Goal: Information Seeking & Learning: Learn about a topic

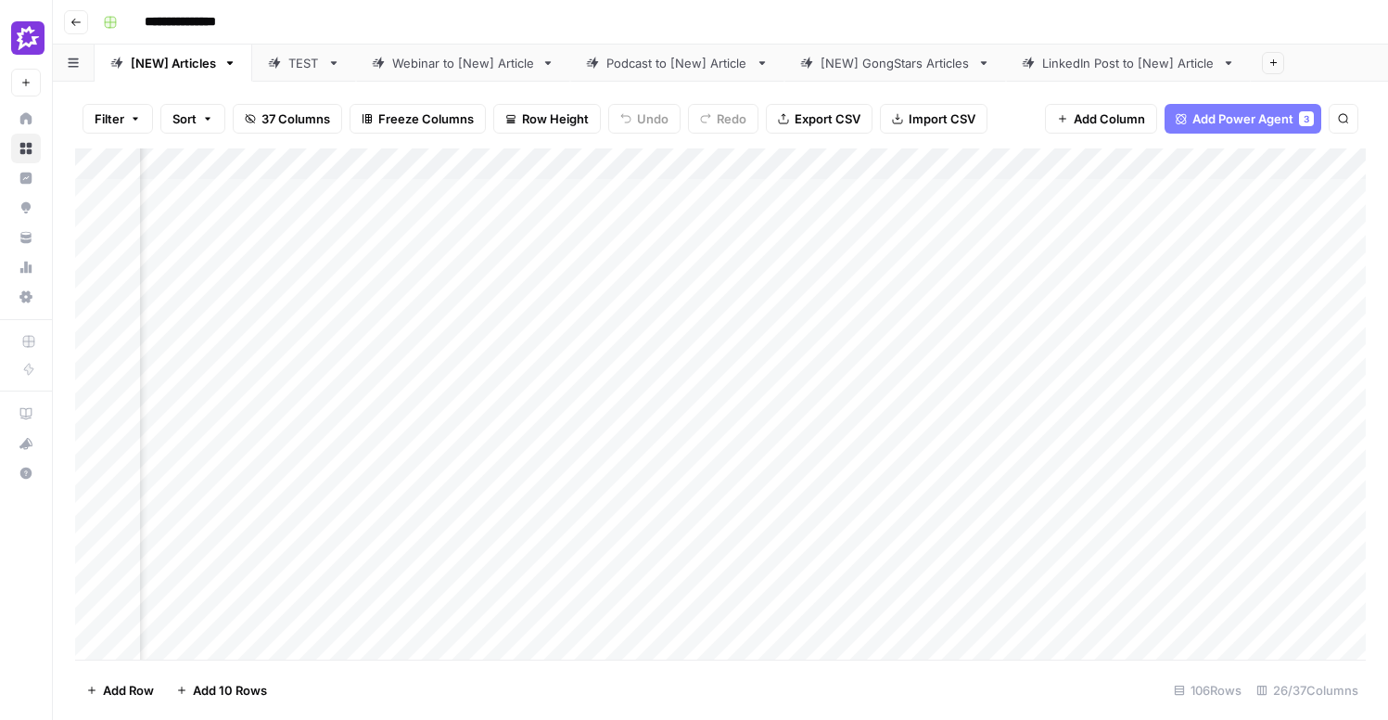
scroll to position [0, 480]
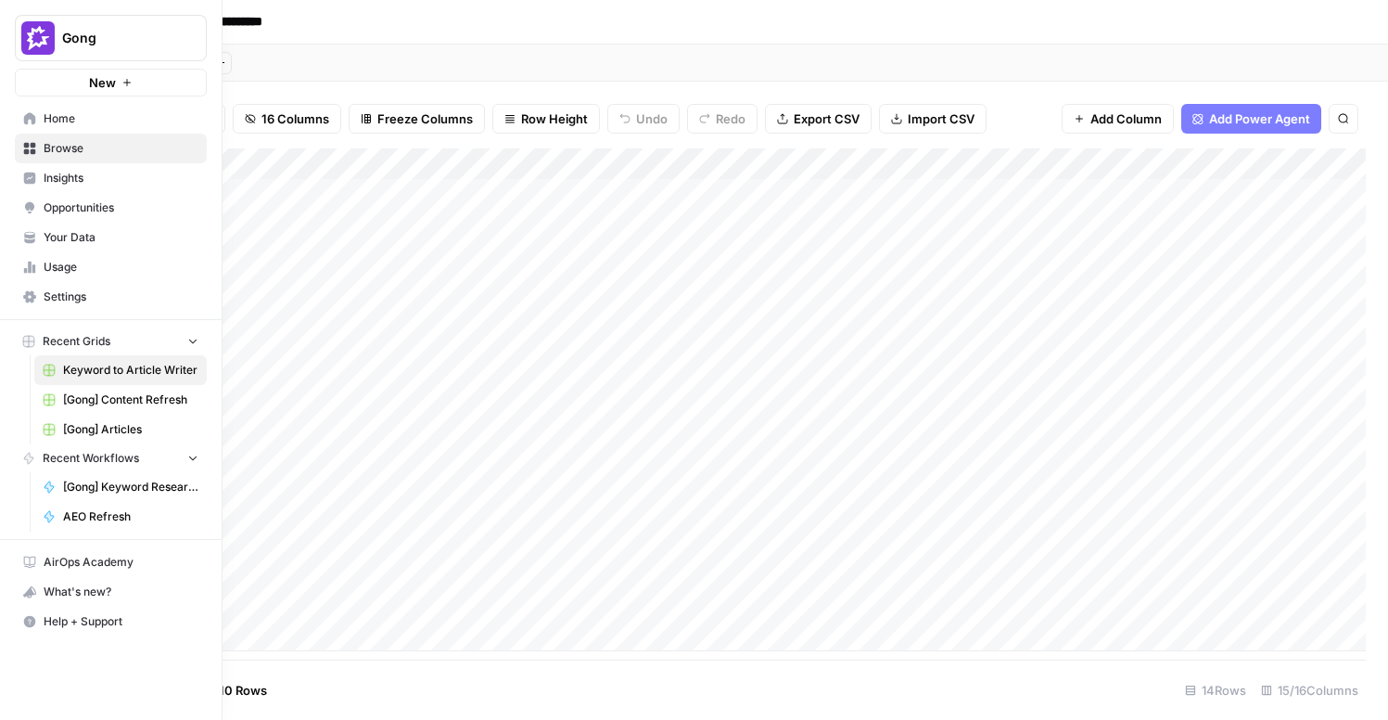
click at [55, 177] on span "Insights" at bounding box center [121, 178] width 155 height 17
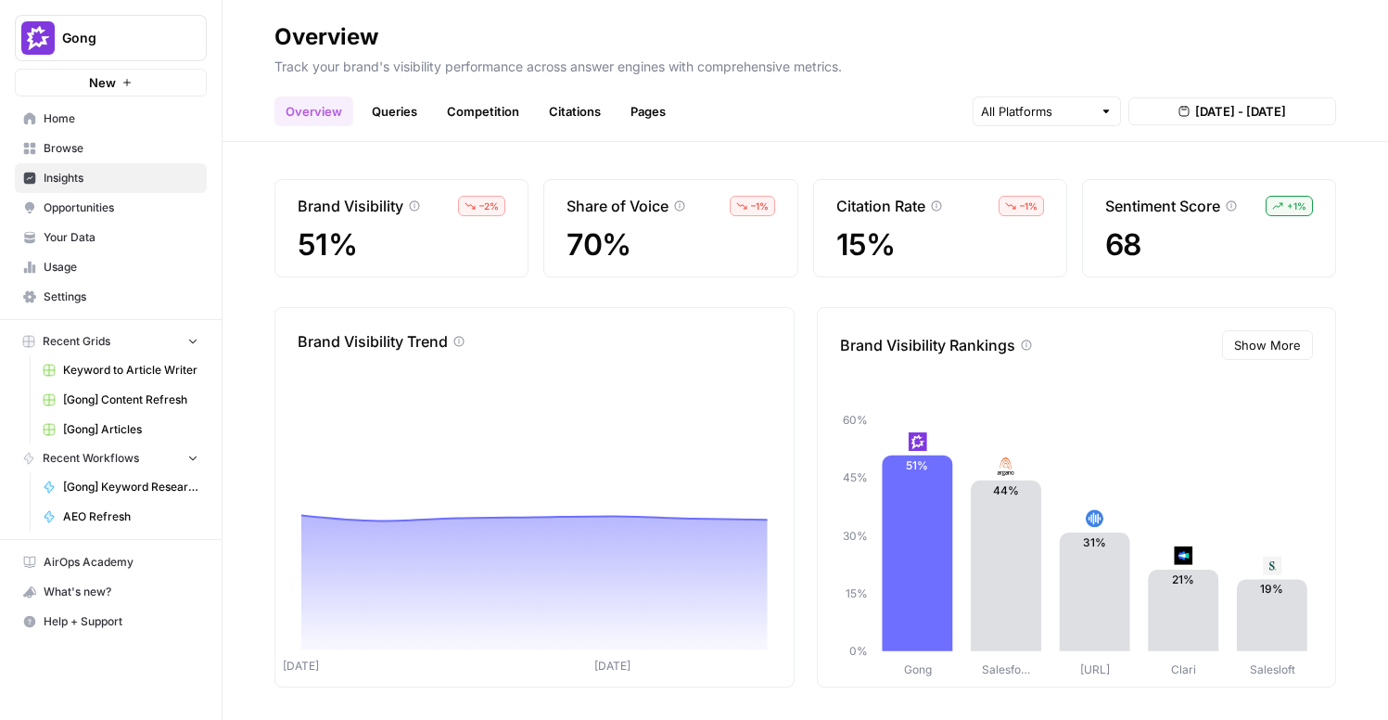
click at [405, 112] on link "Queries" at bounding box center [395, 111] width 68 height 30
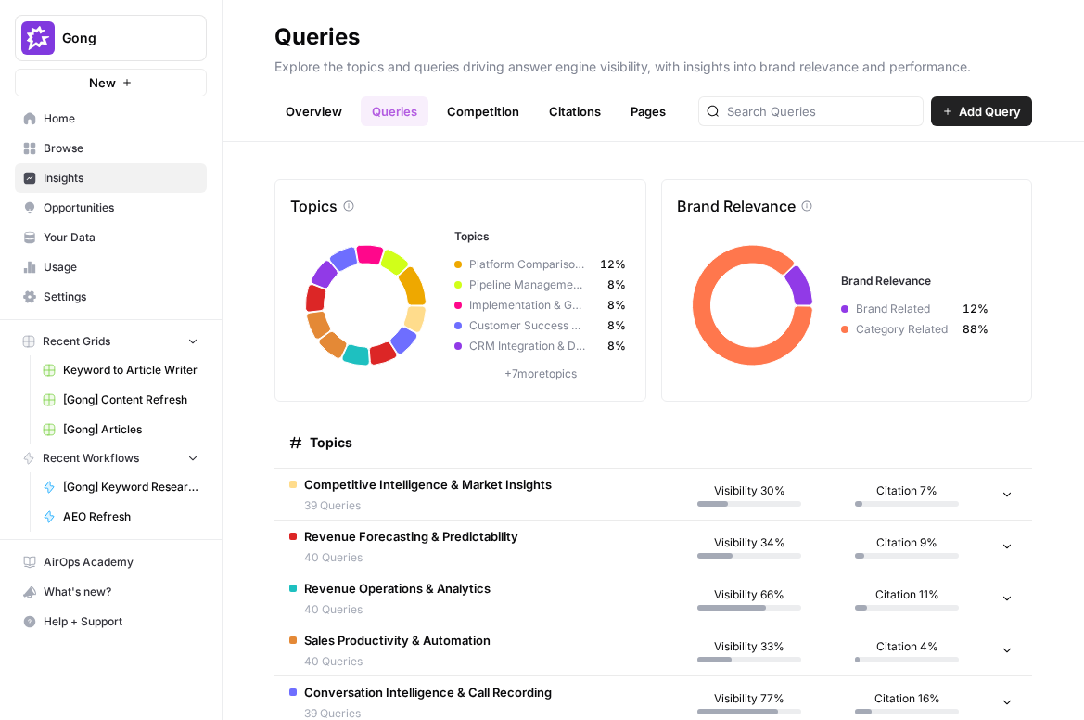
scroll to position [409, 0]
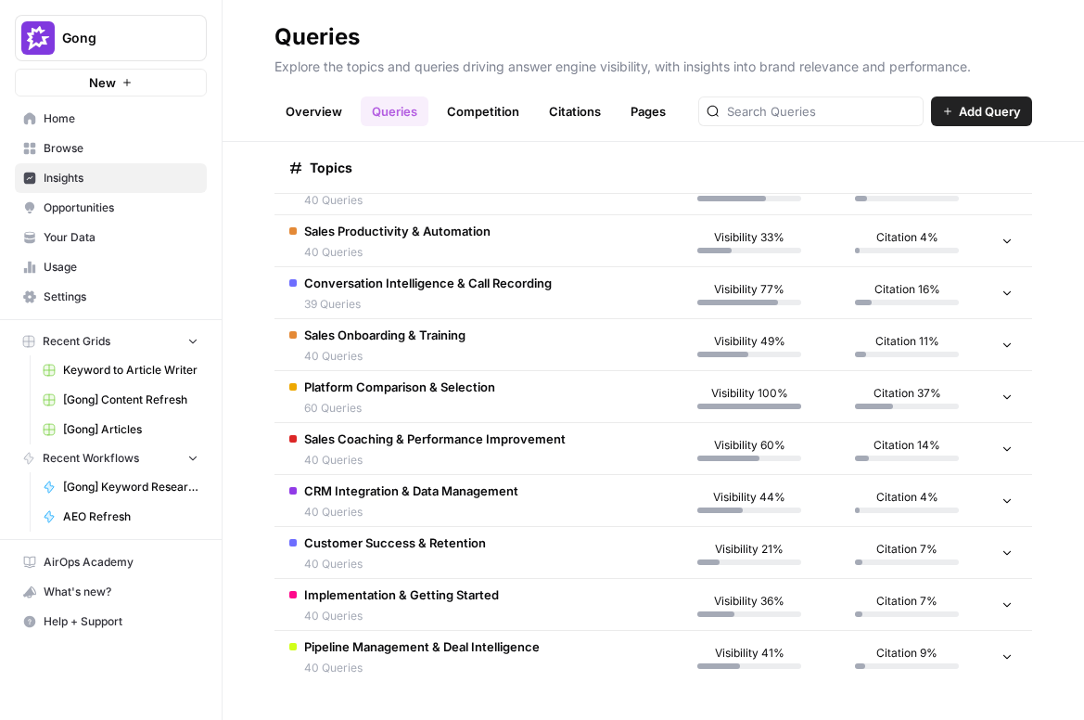
click at [1002, 391] on icon at bounding box center [1006, 395] width 13 height 13
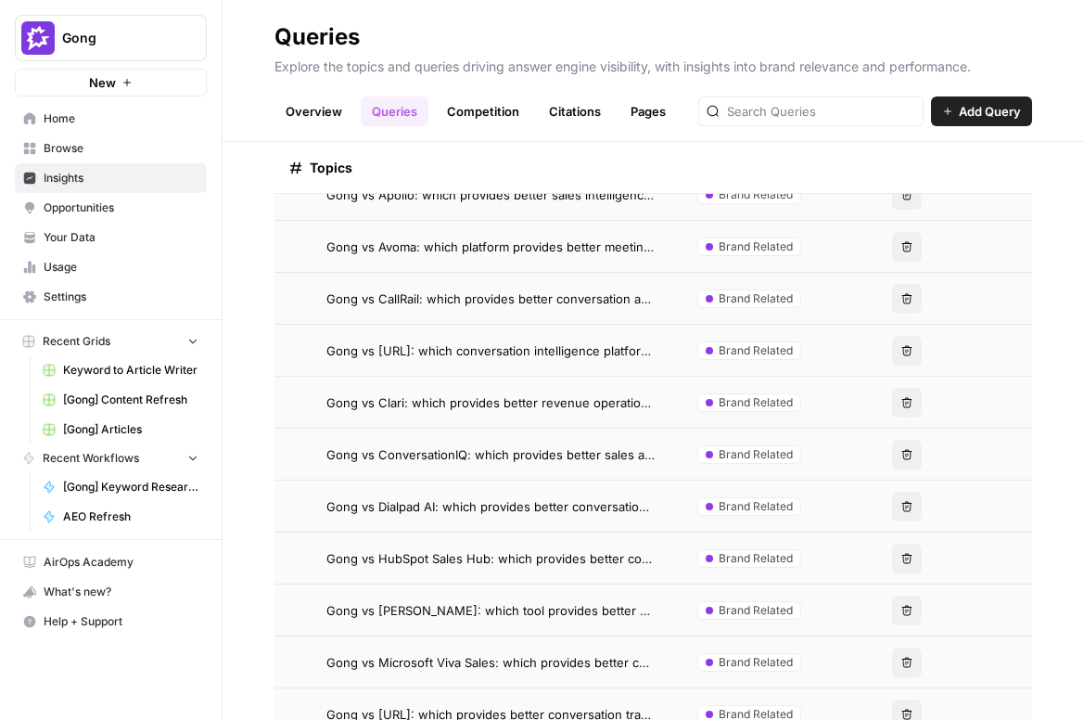
scroll to position [508, 0]
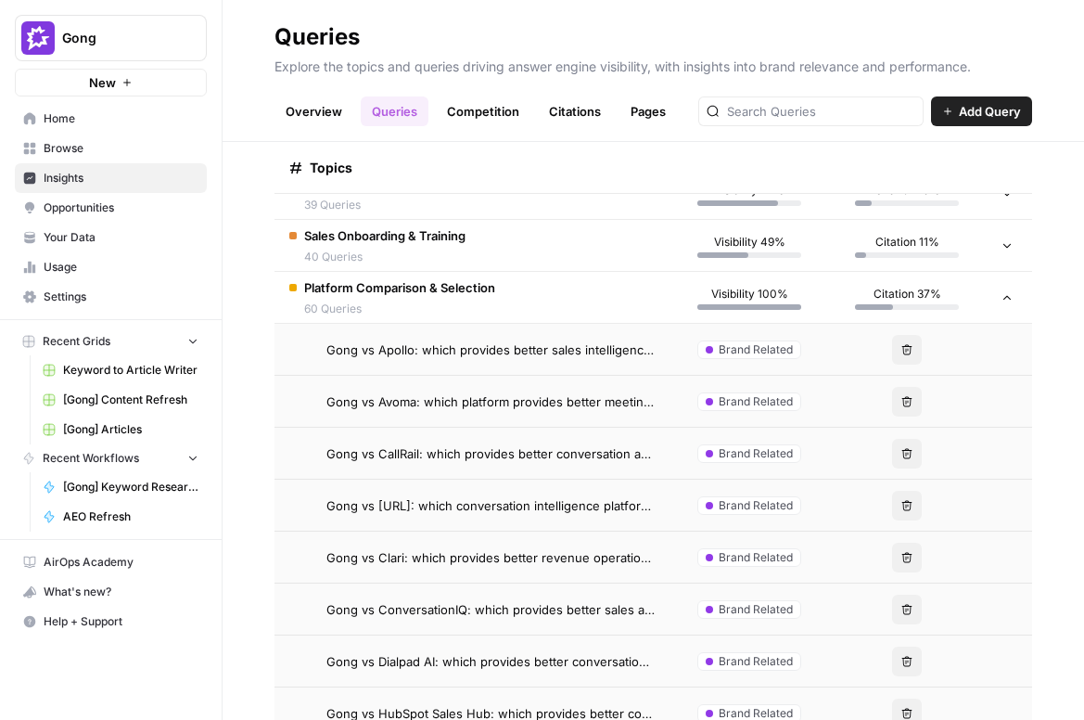
click at [516, 350] on span "Gong vs Apollo: which provides better sales intelligence and conversation insig…" at bounding box center [490, 349] width 329 height 19
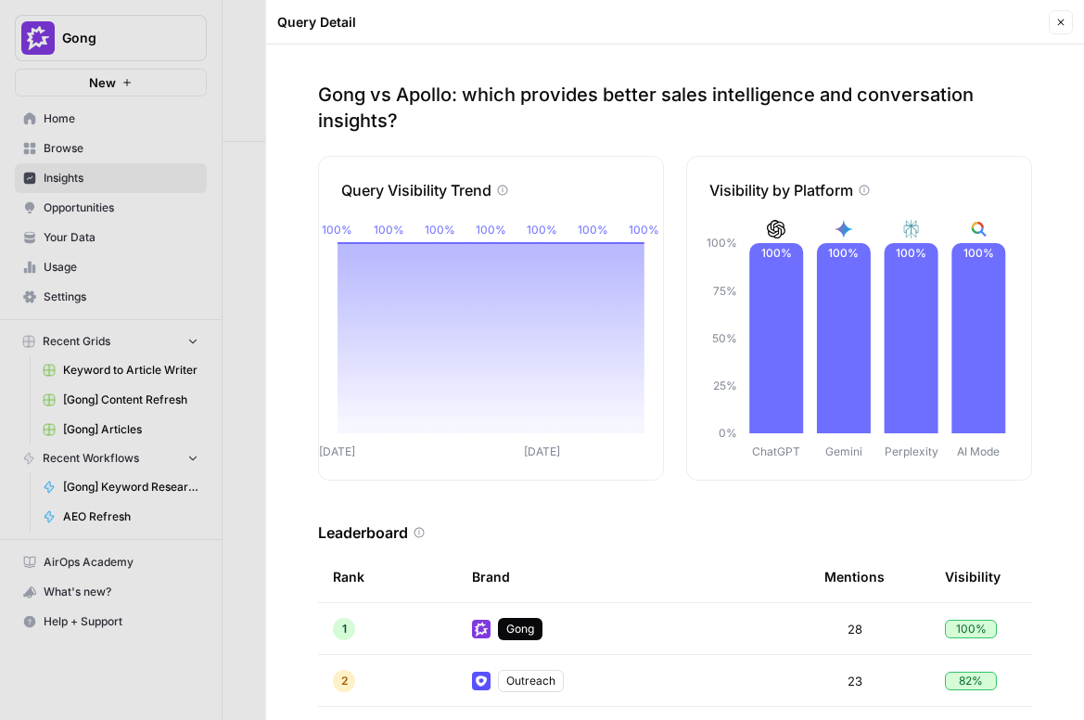
click at [1060, 20] on icon "button" at bounding box center [1060, 22] width 11 height 11
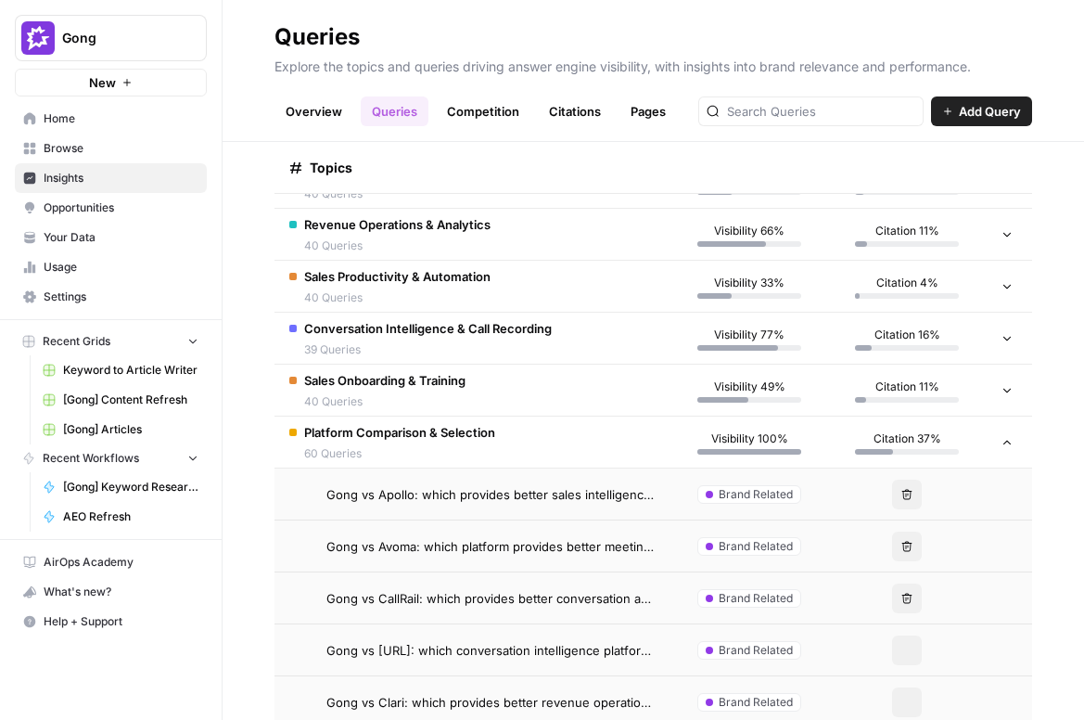
scroll to position [512, 0]
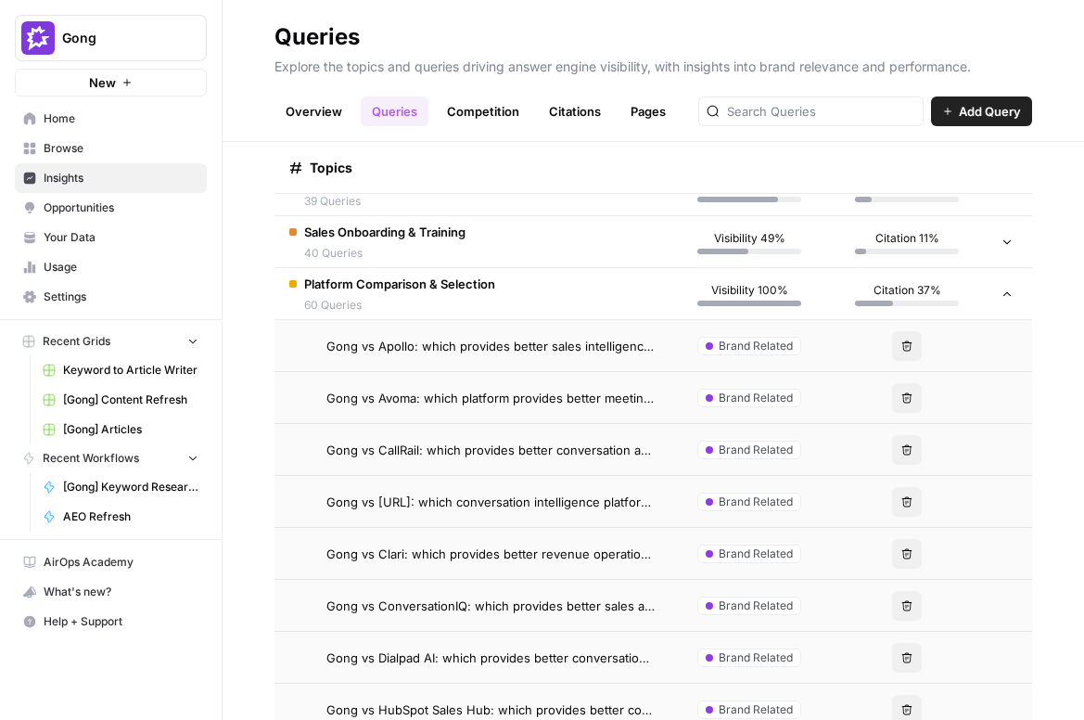
click at [475, 288] on span "Platform Comparison & Selection" at bounding box center [399, 283] width 191 height 19
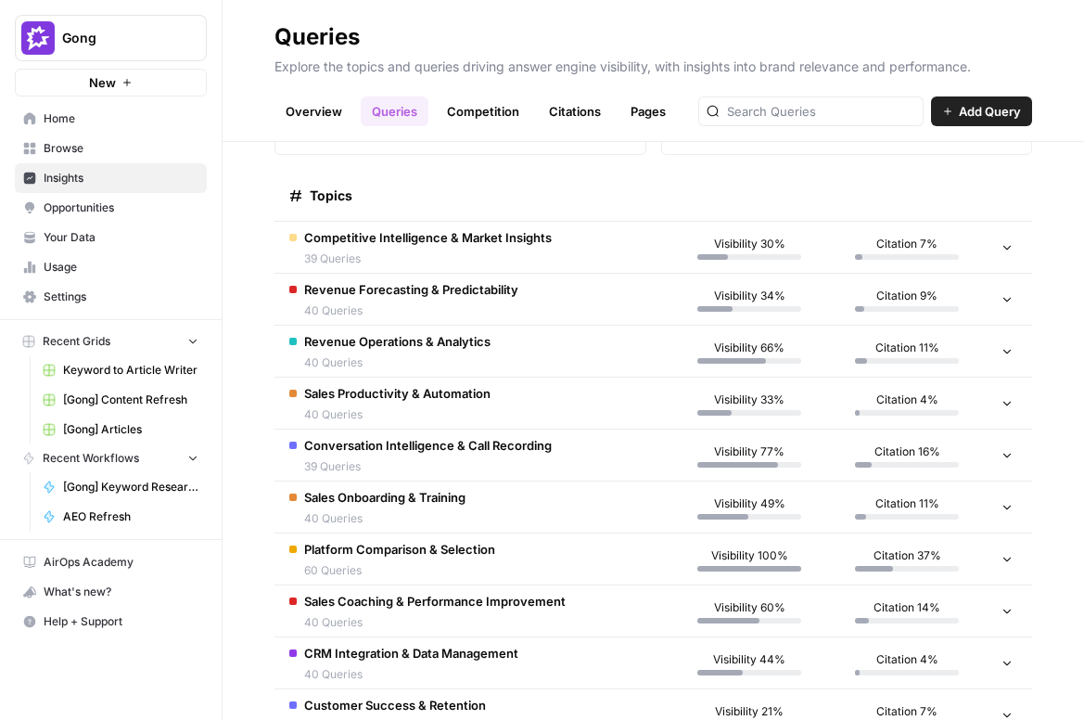
scroll to position [409, 0]
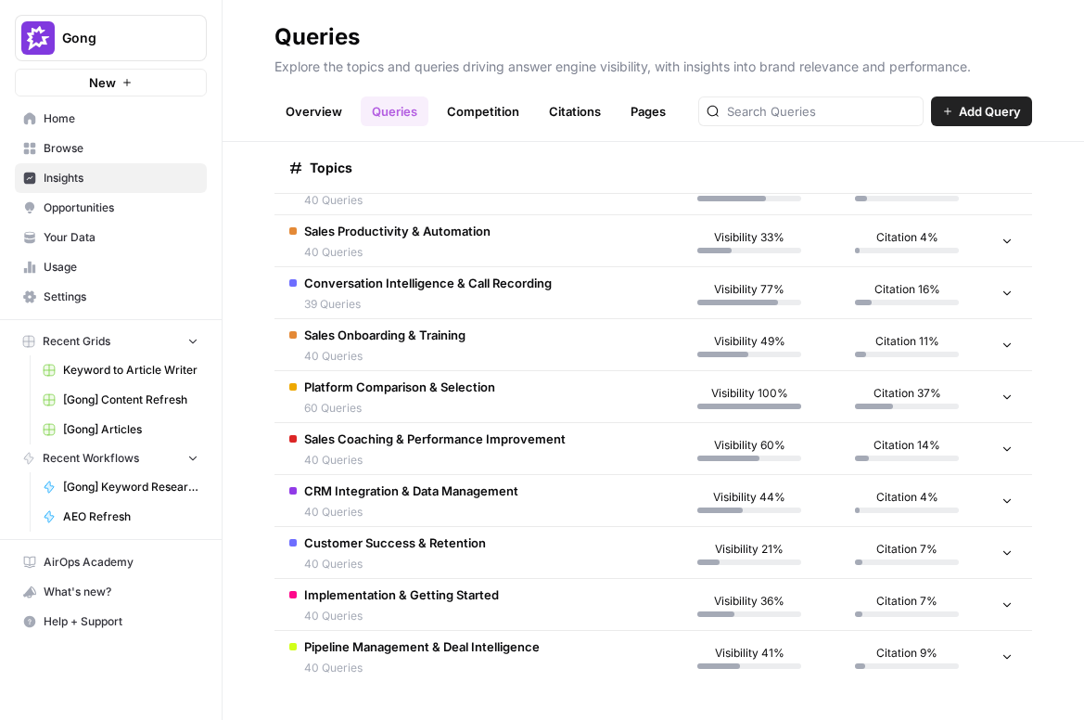
click at [486, 593] on span "Implementation & Getting Started" at bounding box center [401, 594] width 195 height 19
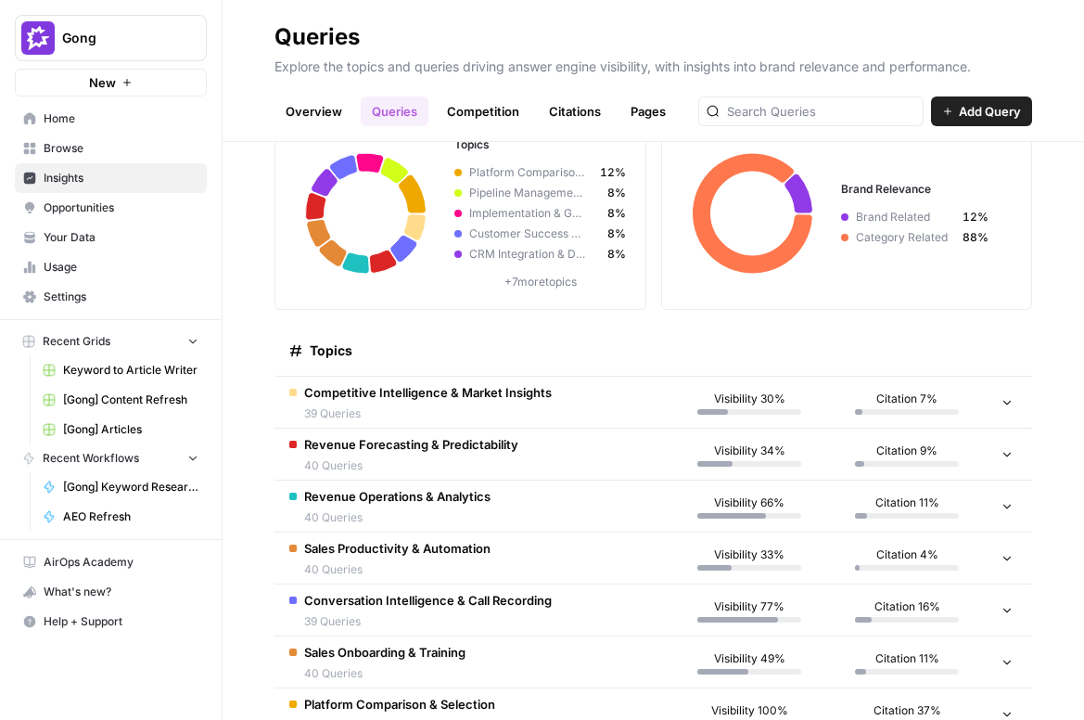
scroll to position [0, 0]
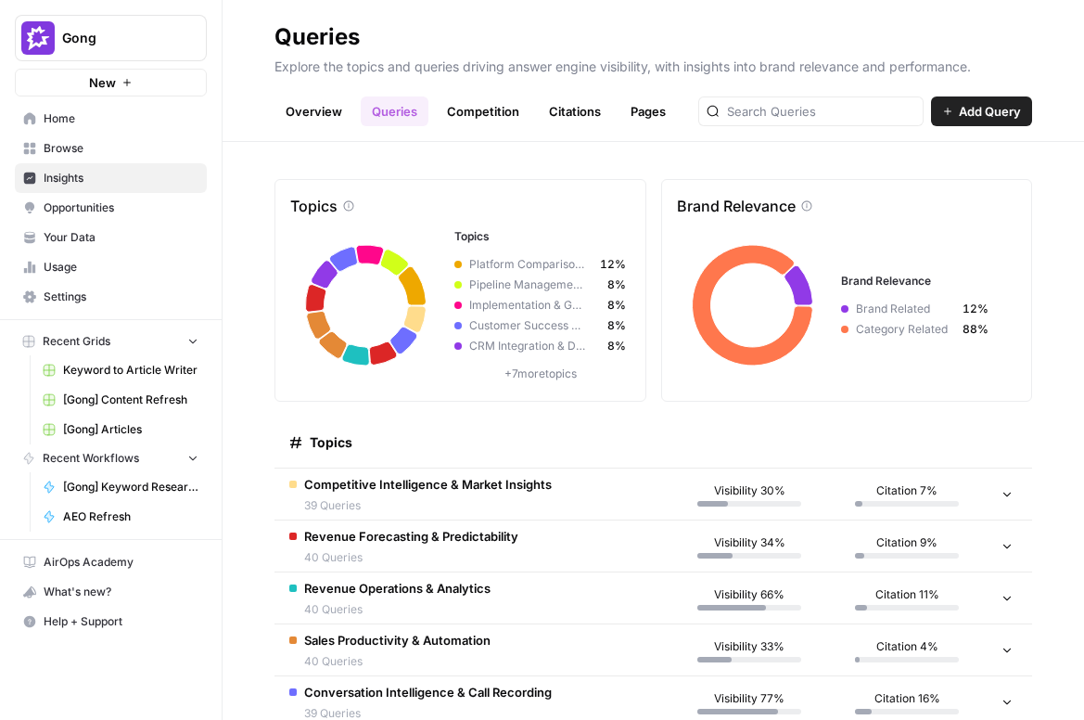
click at [631, 107] on link "Pages" at bounding box center [647, 111] width 57 height 30
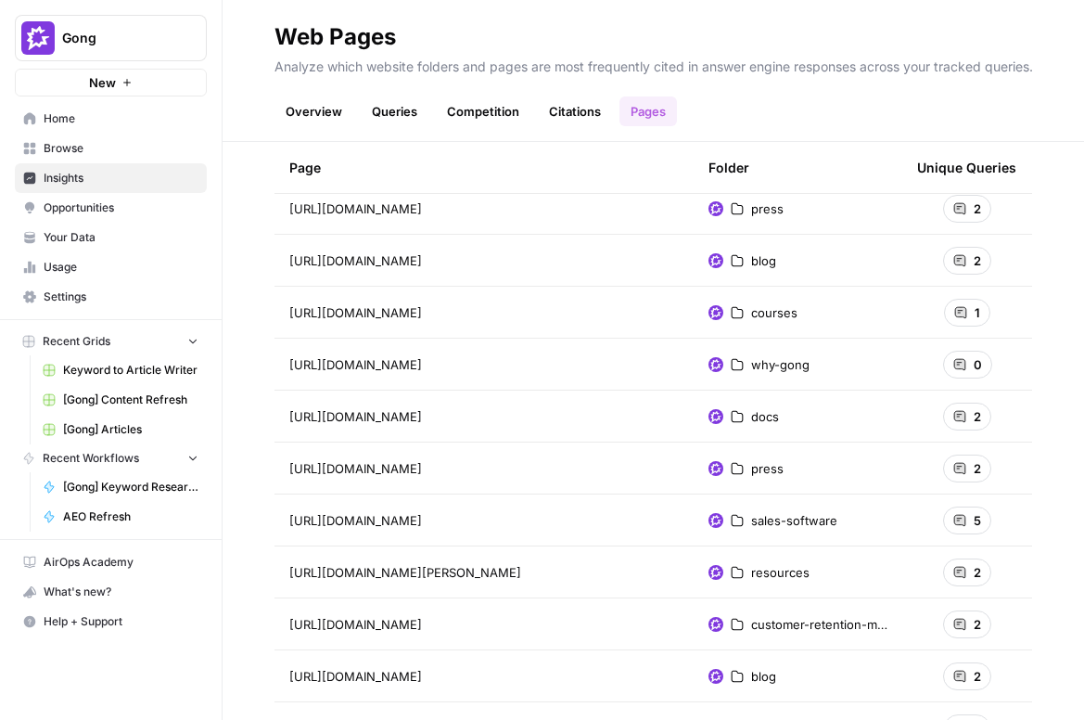
scroll to position [10317, 0]
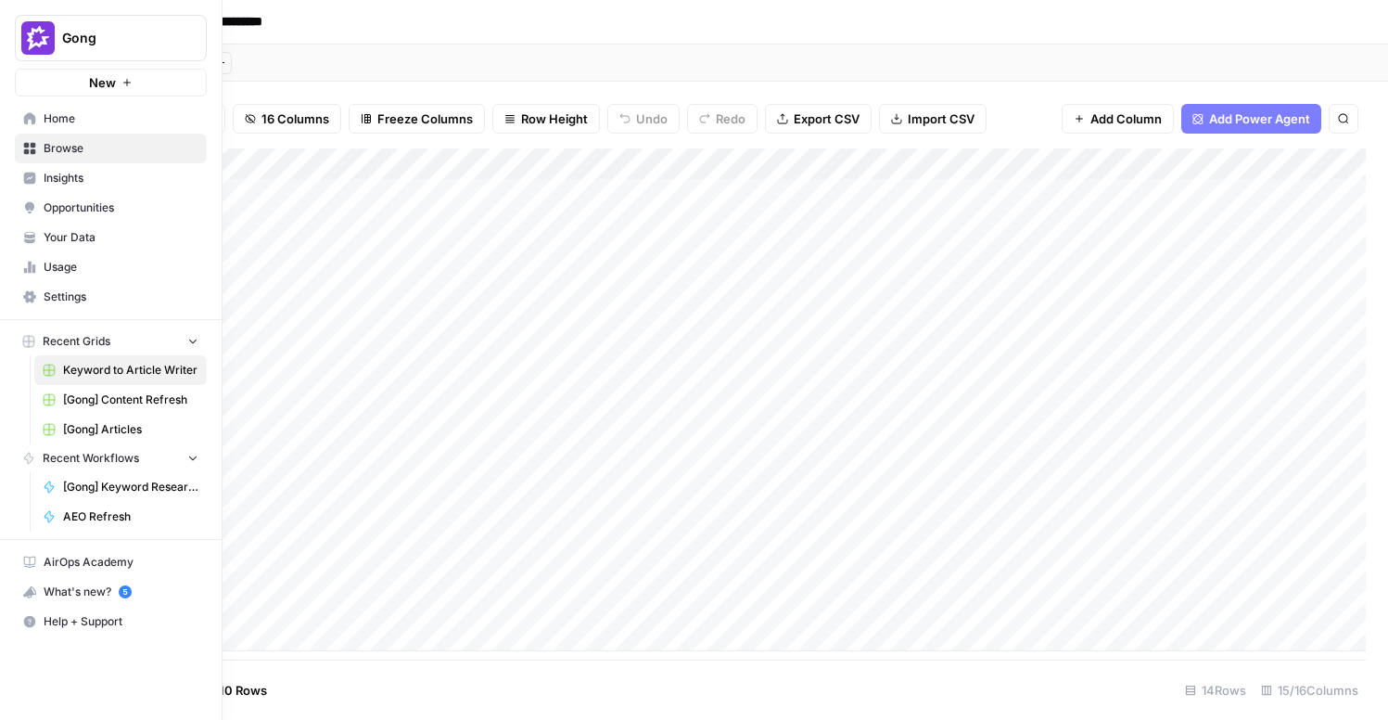
click at [50, 179] on span "Insights" at bounding box center [121, 178] width 155 height 17
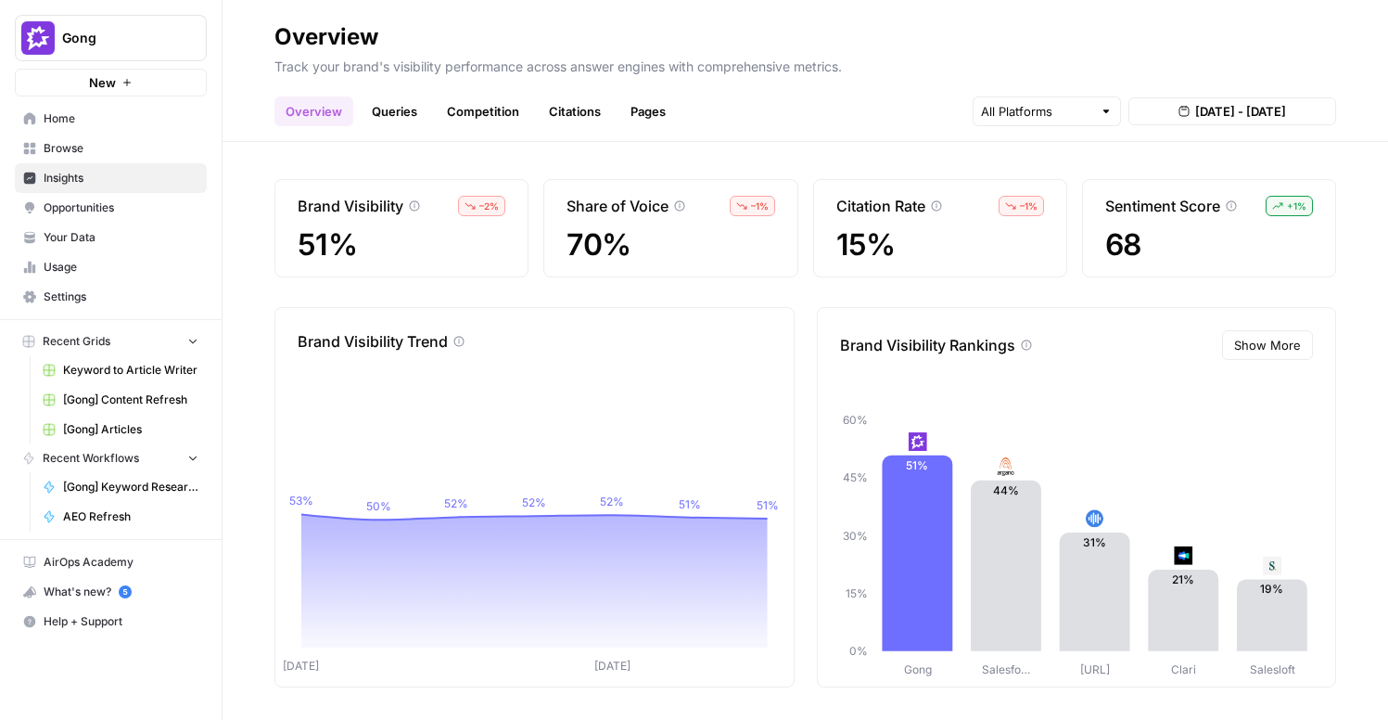
click at [570, 111] on link "Citations" at bounding box center [575, 111] width 74 height 30
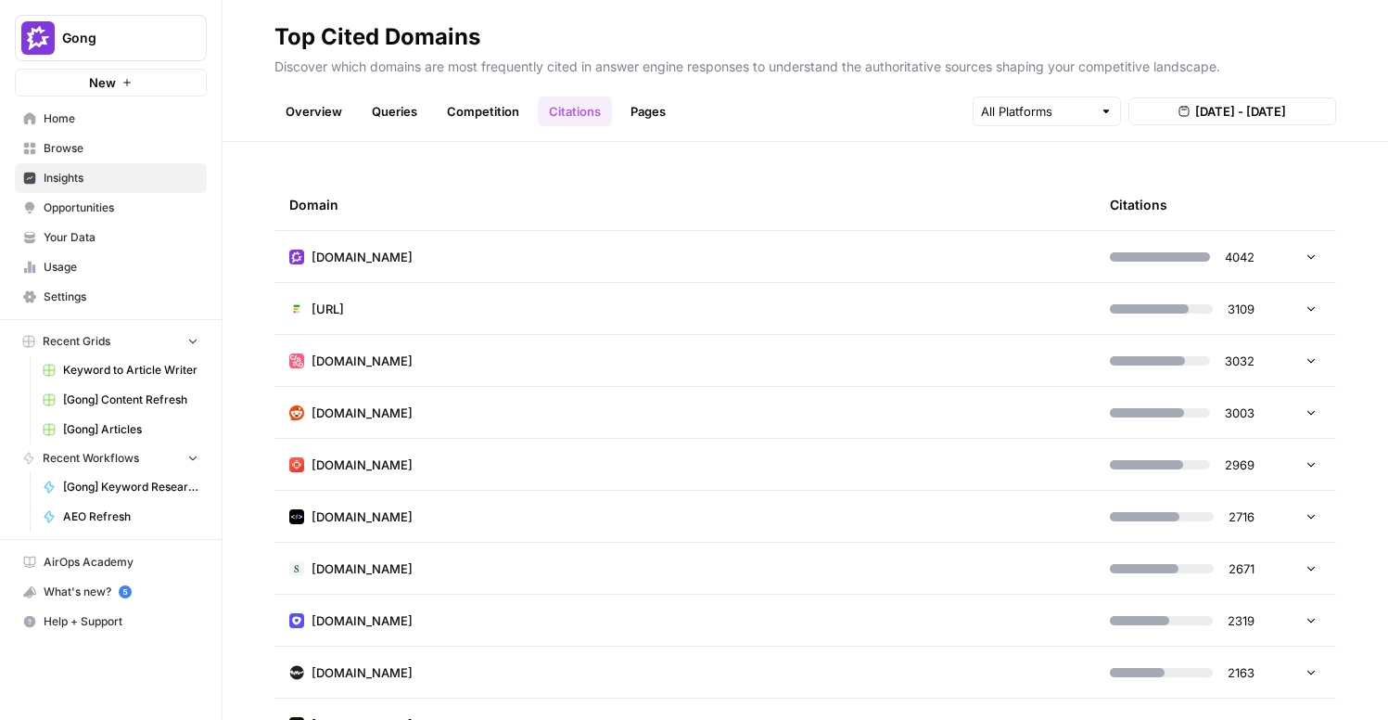
click at [1311, 256] on icon at bounding box center [1311, 255] width 13 height 13
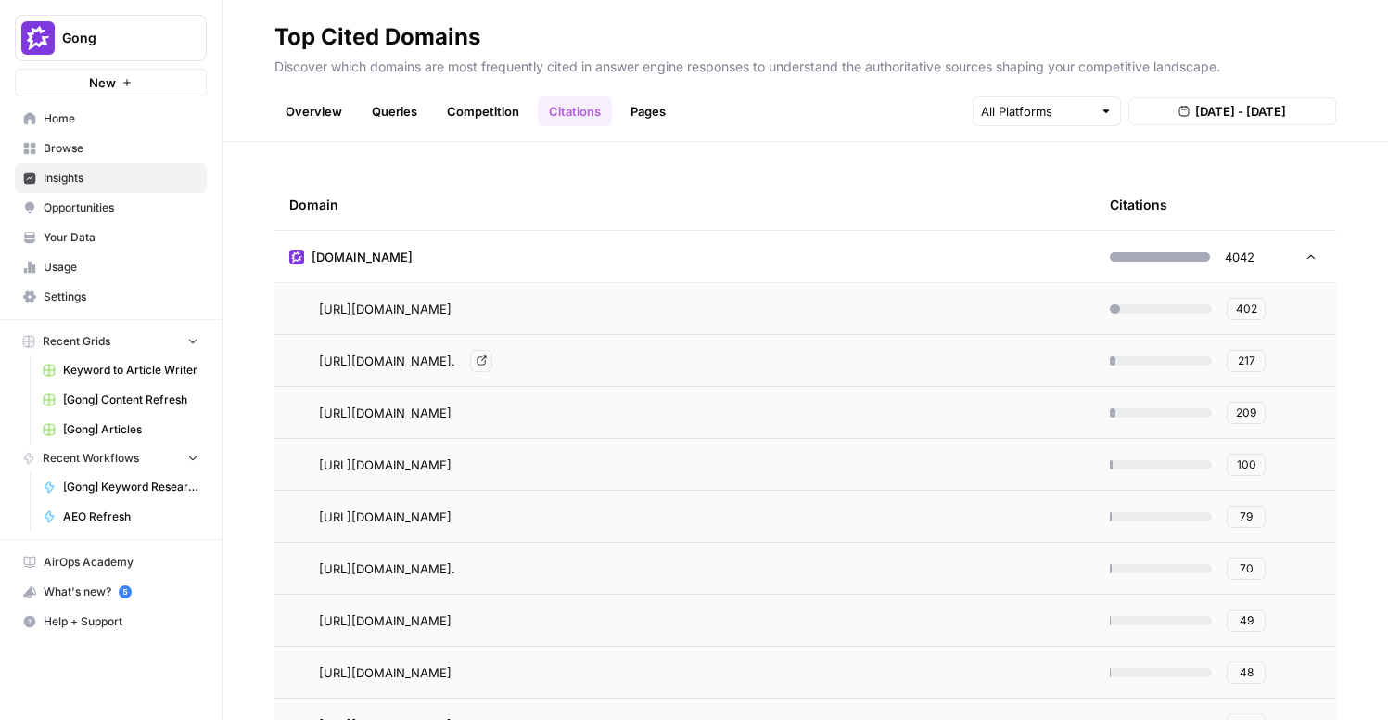
click at [487, 361] on icon "Go to page https://www.gong.io/conversation-intelligence/#:~:text=Record%2C%20t…" at bounding box center [482, 360] width 10 height 10
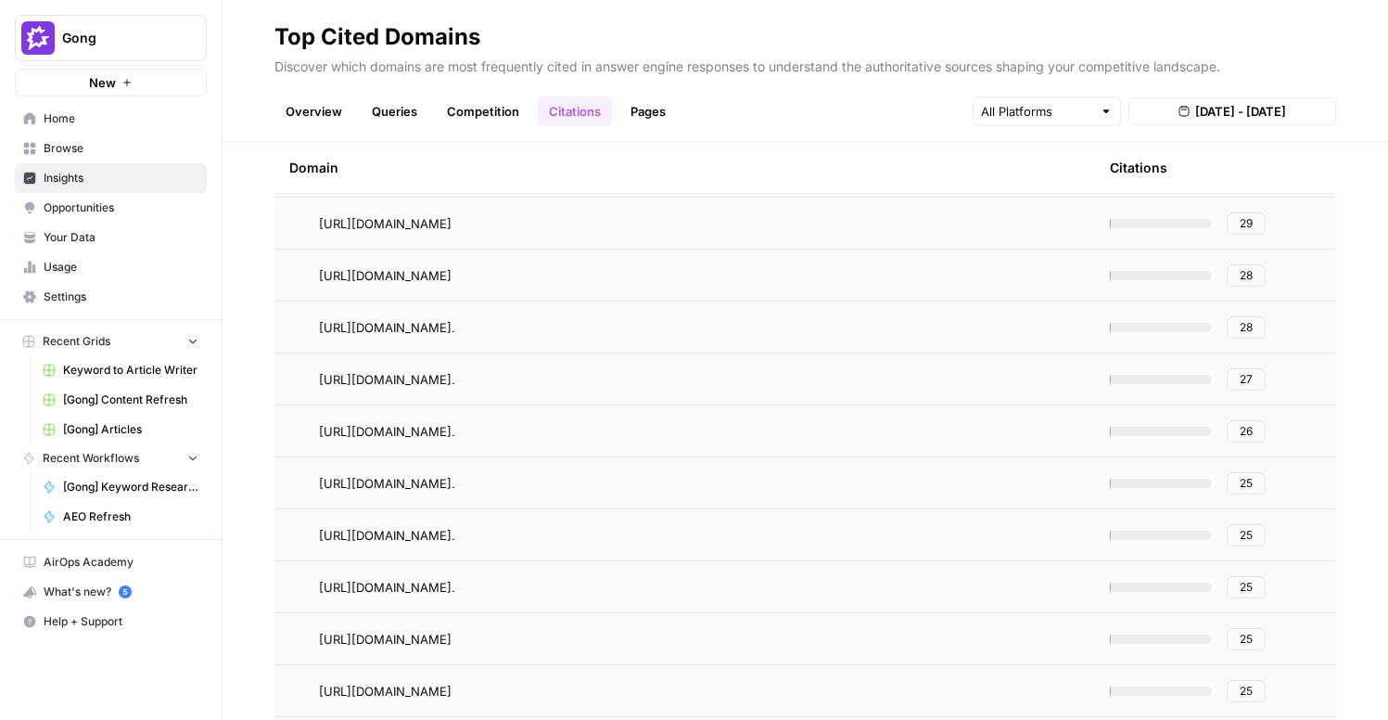
scroll to position [939, 0]
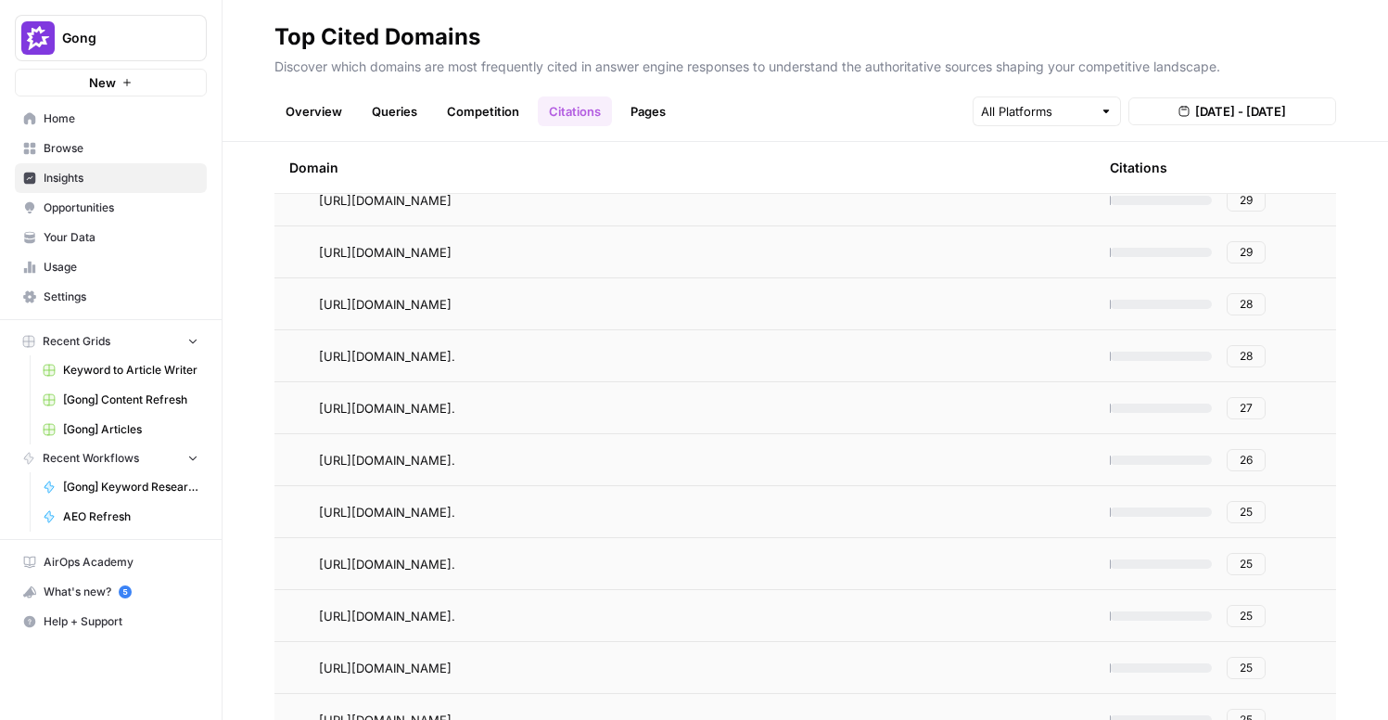
click at [1247, 301] on span "28" at bounding box center [1246, 304] width 13 height 17
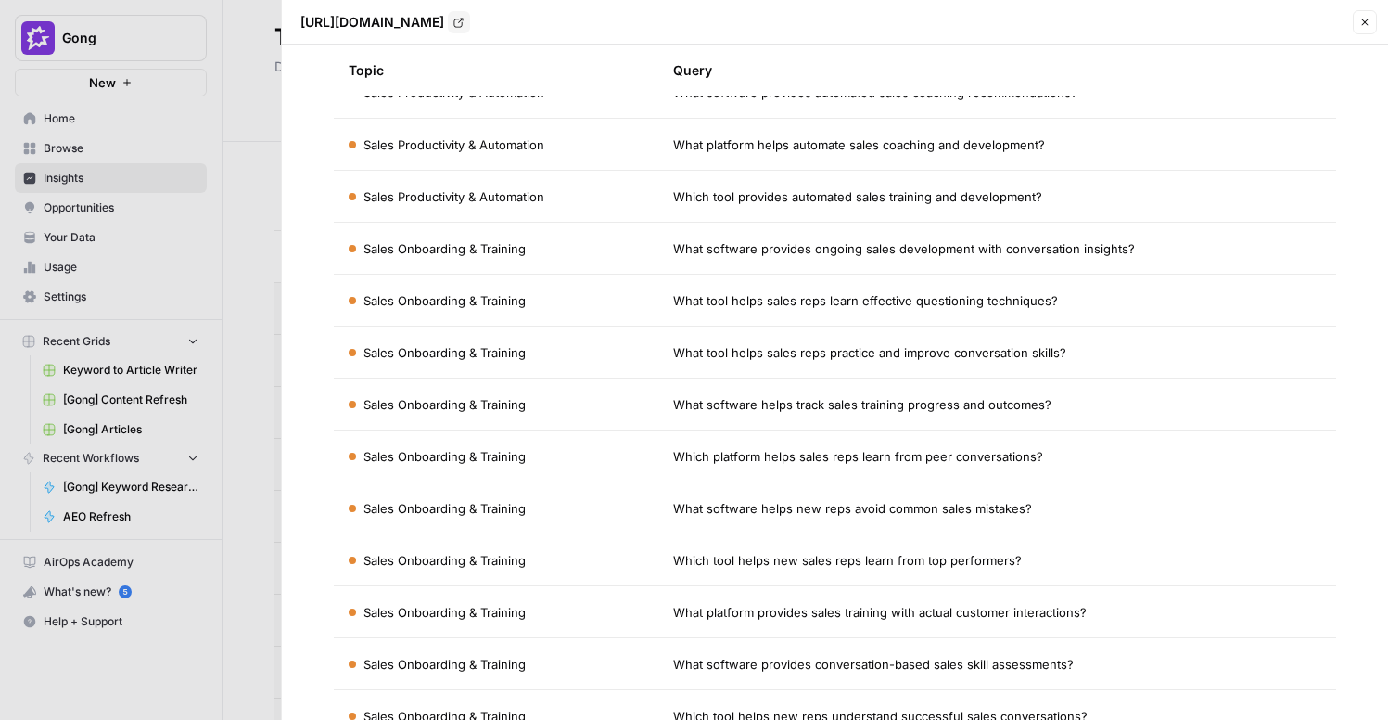
scroll to position [0, 0]
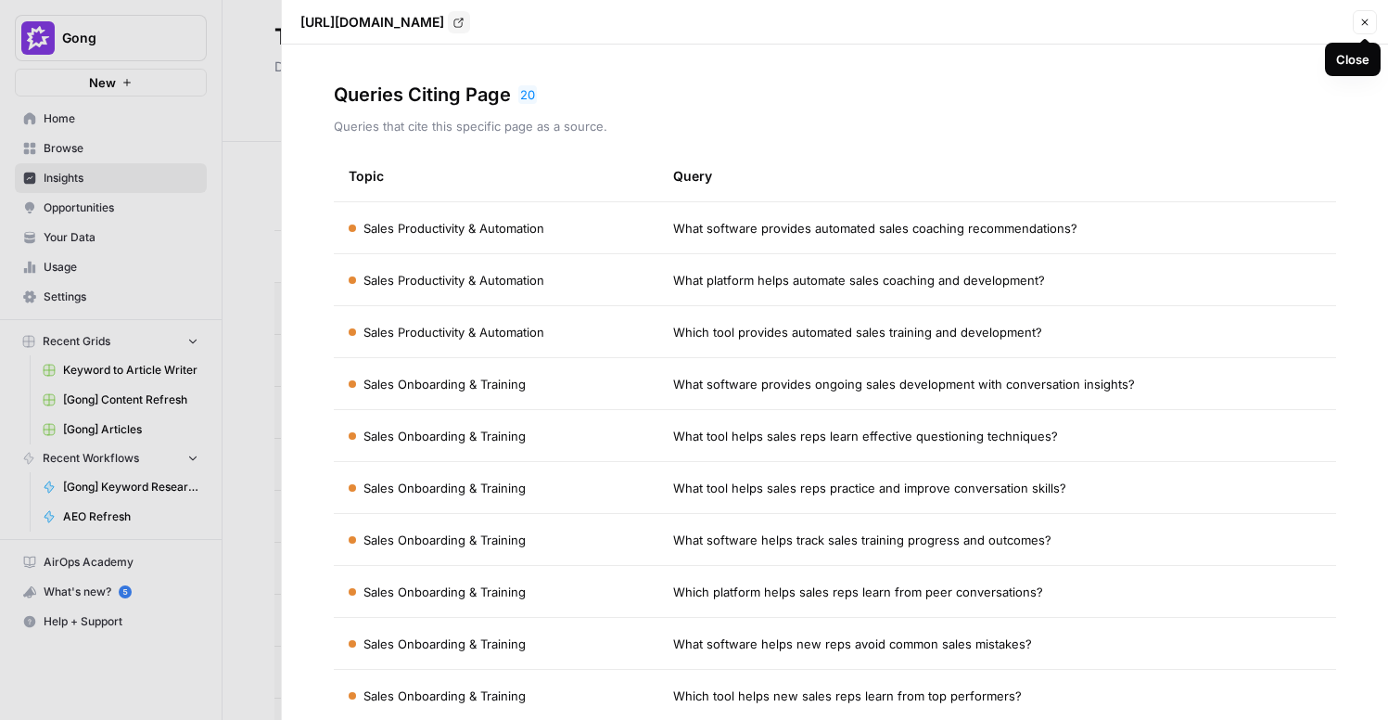
click at [1368, 24] on icon "button" at bounding box center [1364, 22] width 11 height 11
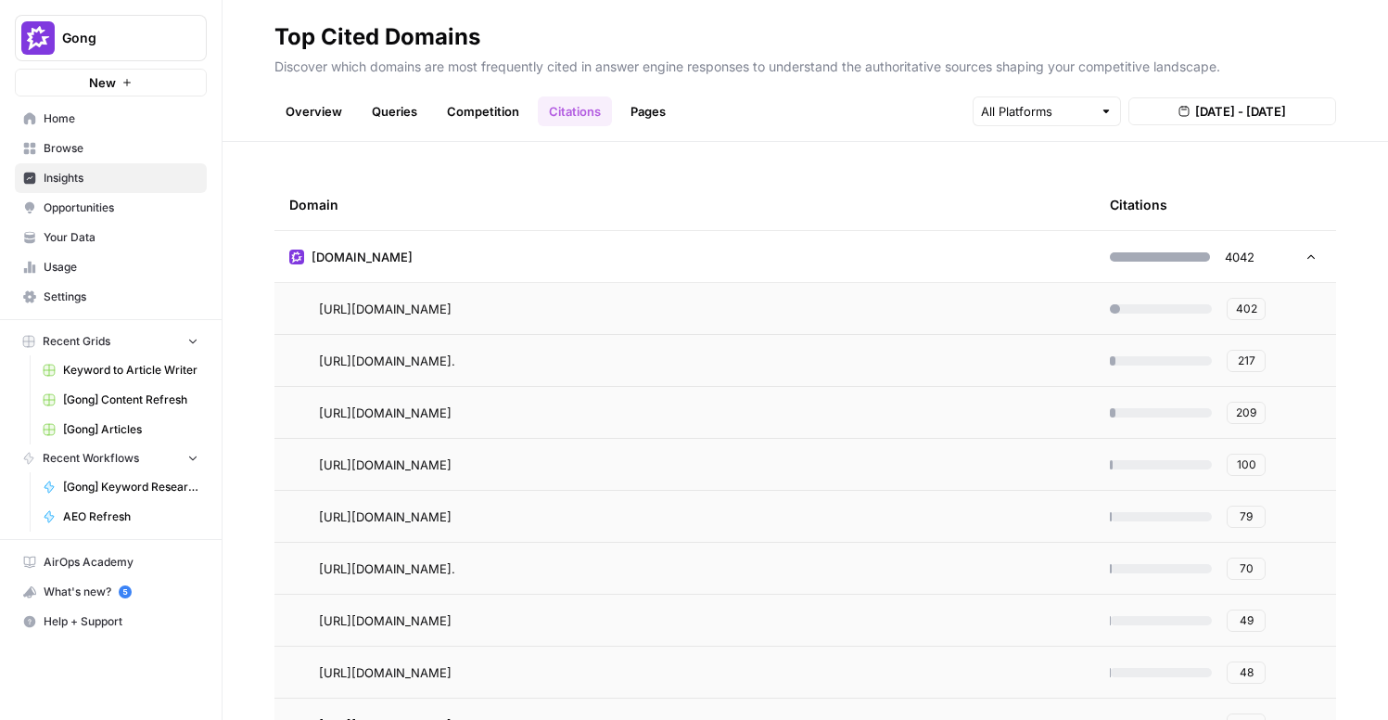
click at [310, 116] on link "Overview" at bounding box center [313, 111] width 79 height 30
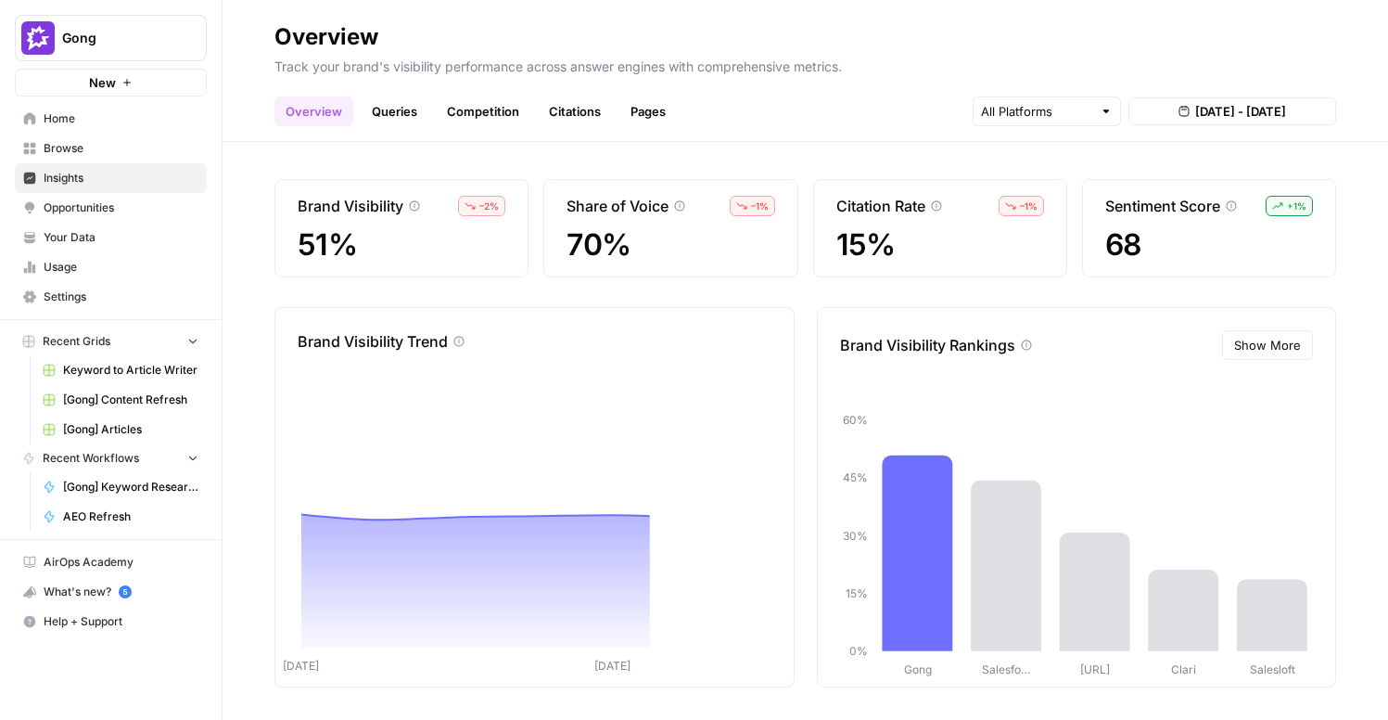
click at [375, 110] on link "Queries" at bounding box center [395, 111] width 68 height 30
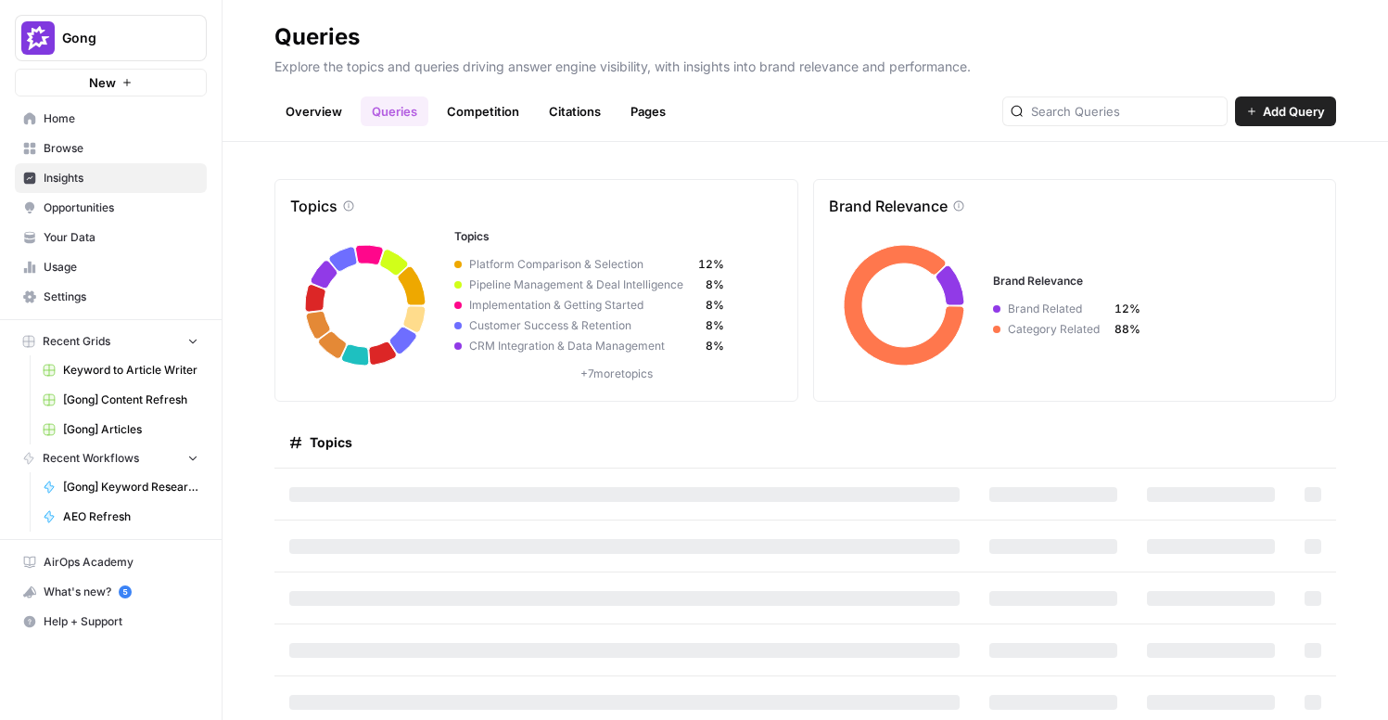
click at [554, 112] on link "Citations" at bounding box center [575, 111] width 74 height 30
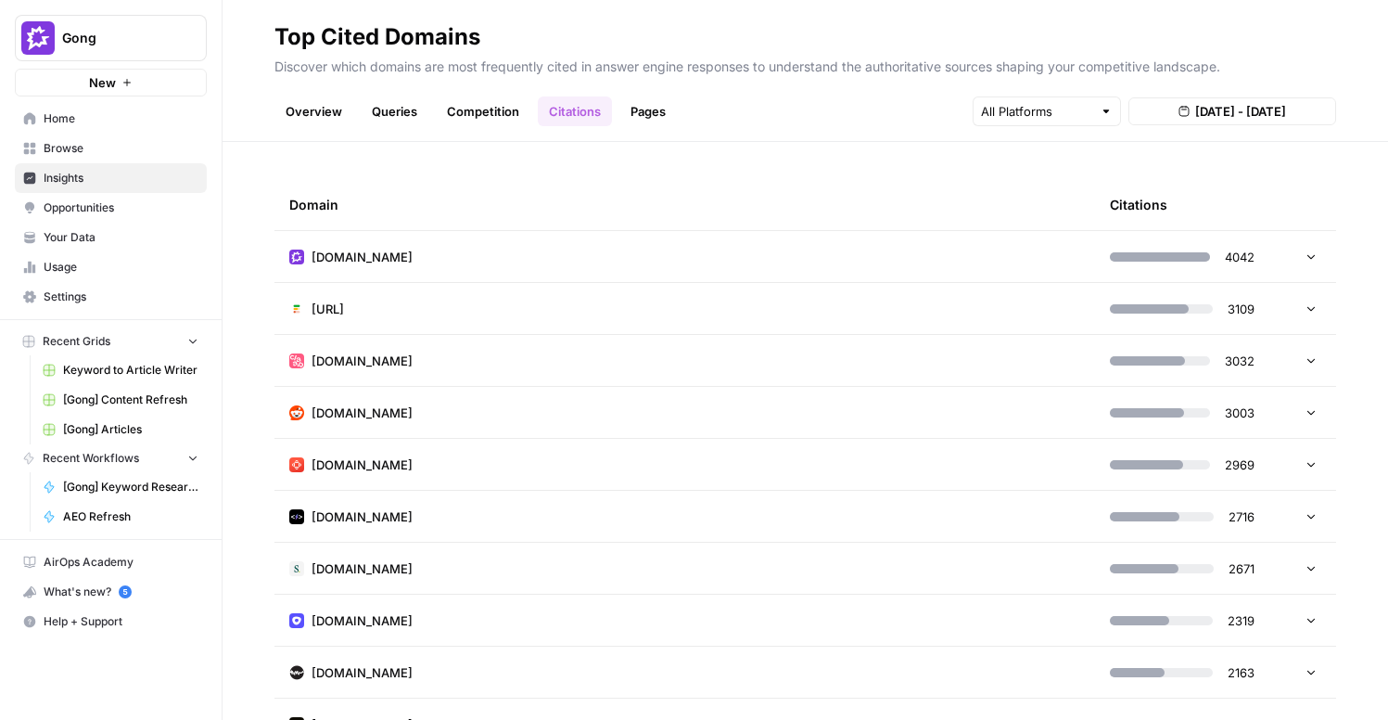
click at [1307, 254] on icon at bounding box center [1310, 256] width 7 height 5
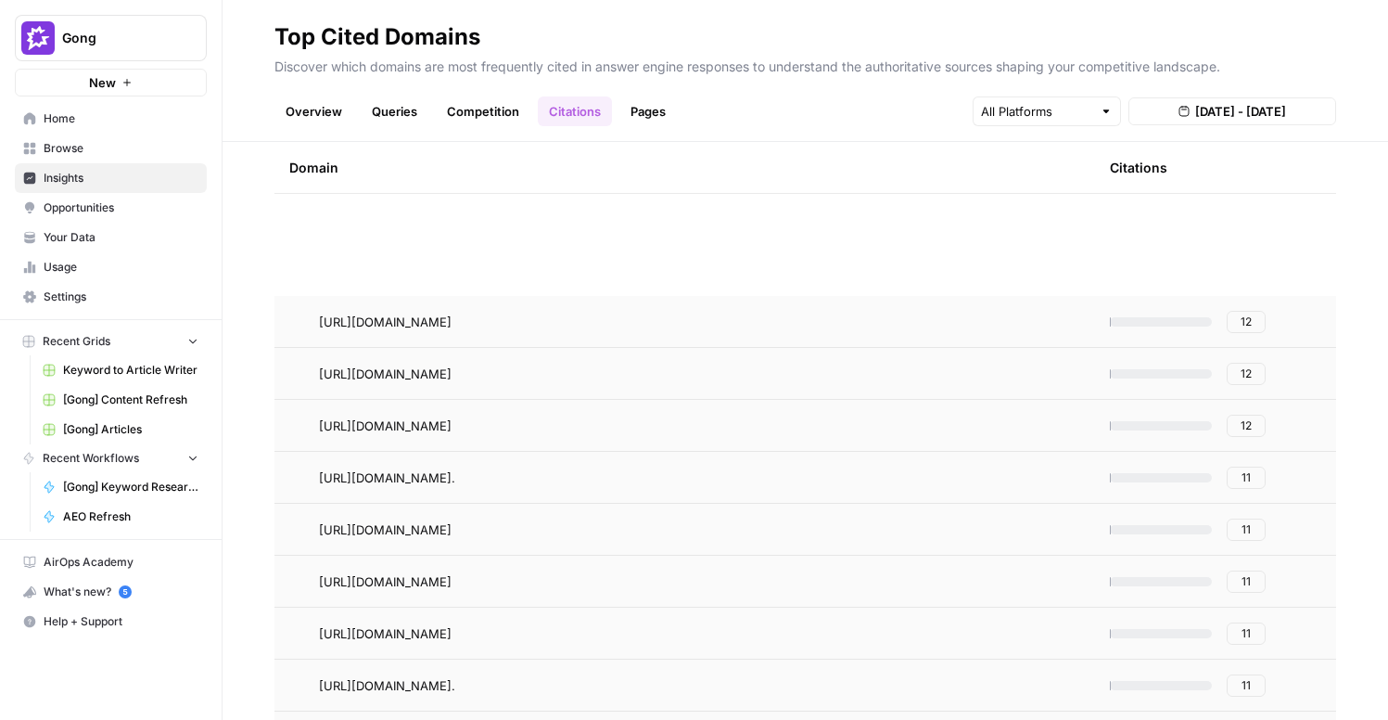
scroll to position [3517, 0]
drag, startPoint x: 287, startPoint y: 243, endPoint x: 1098, endPoint y: 614, distance: 891.2
click at [256, 283] on div "Domain Citations [URL][DOMAIN_NAME]. 11 [URL][DOMAIN_NAME]. 11 [URL][DOMAIN_NAM…" at bounding box center [806, 431] width 1166 height 578
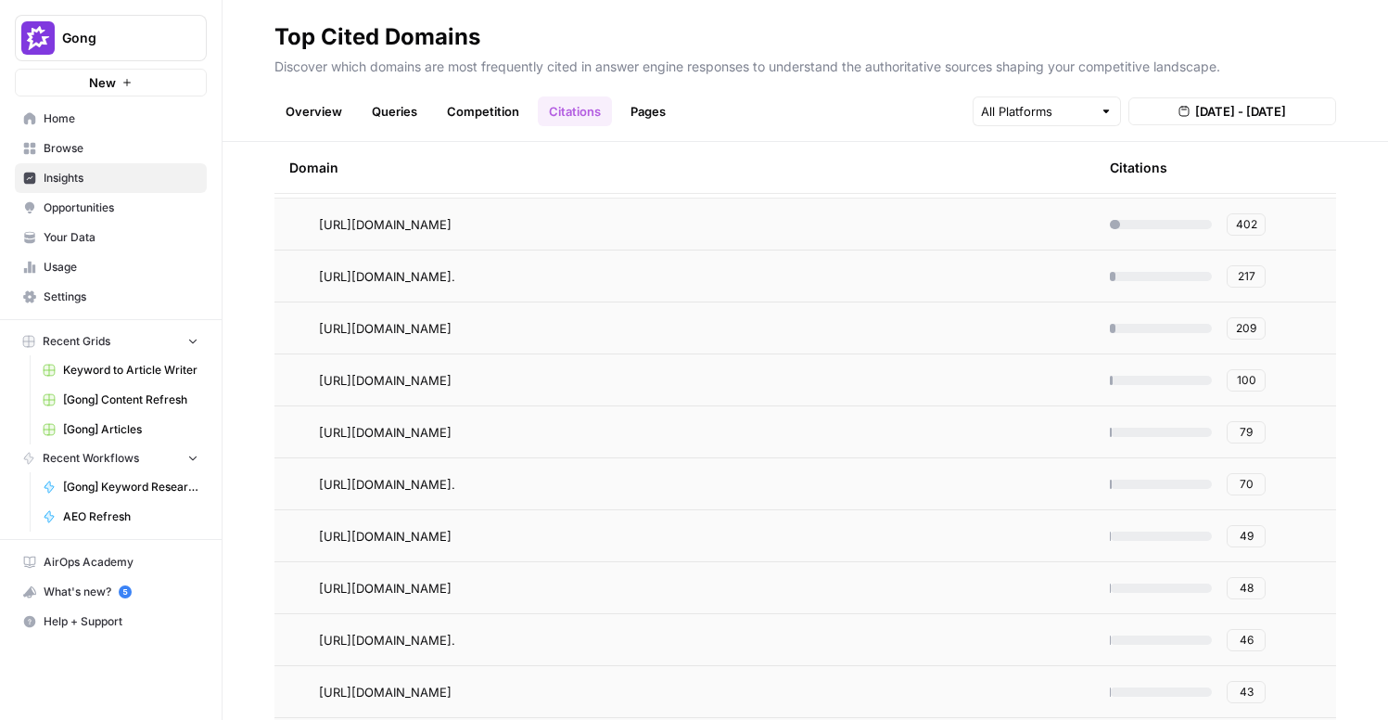
scroll to position [95, 0]
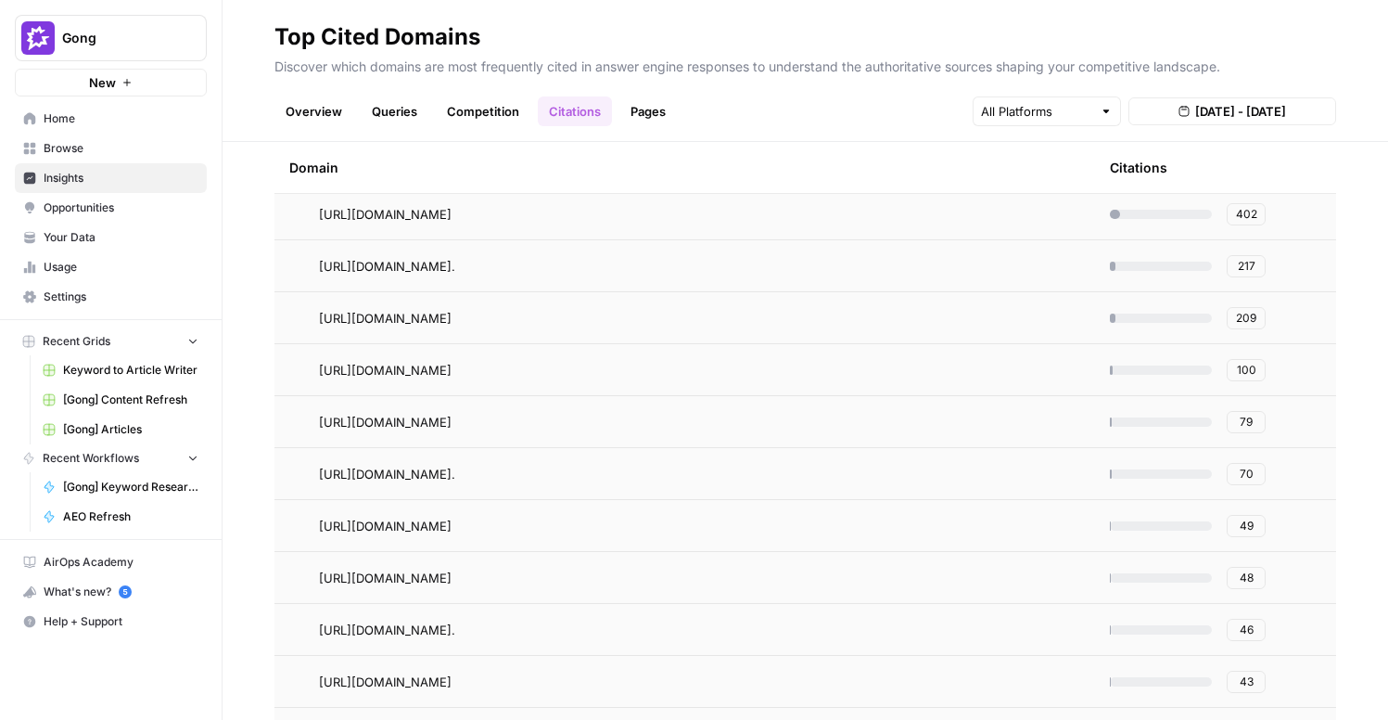
click at [70, 176] on span "Insights" at bounding box center [121, 178] width 155 height 17
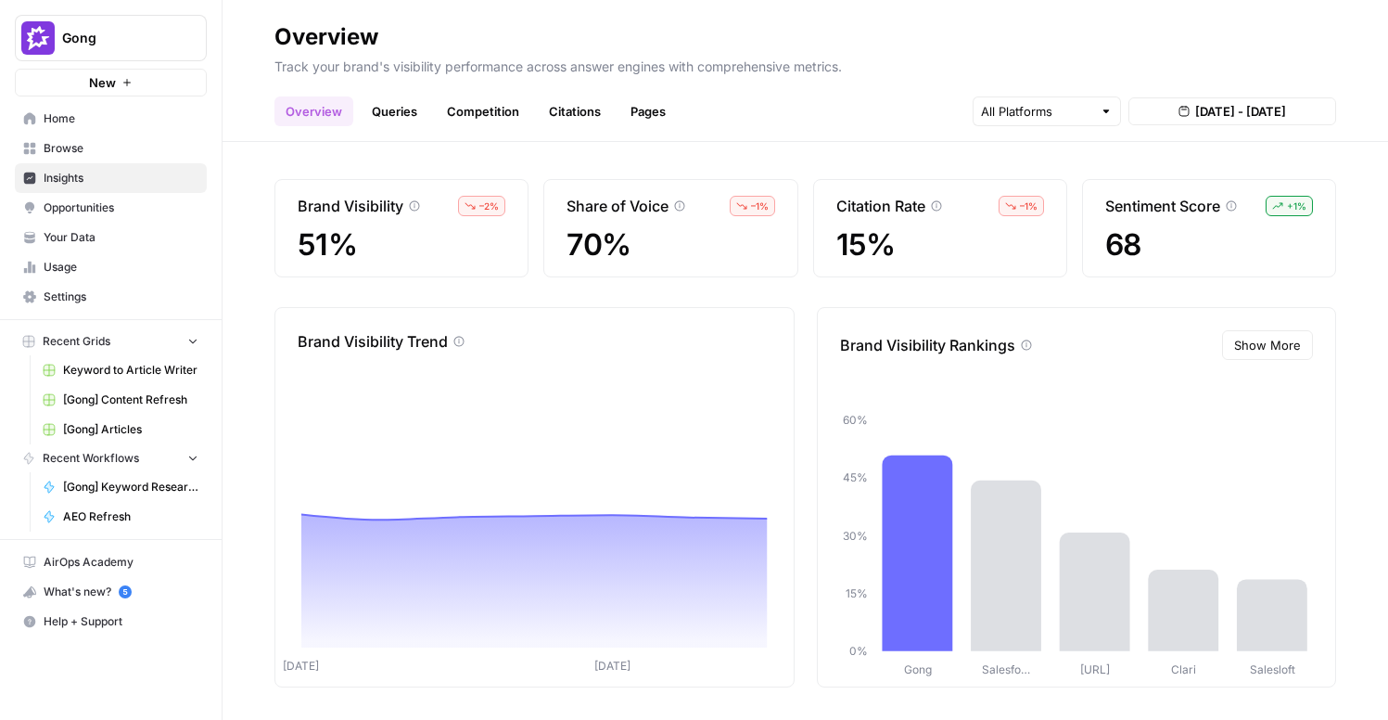
scroll to position [5, 0]
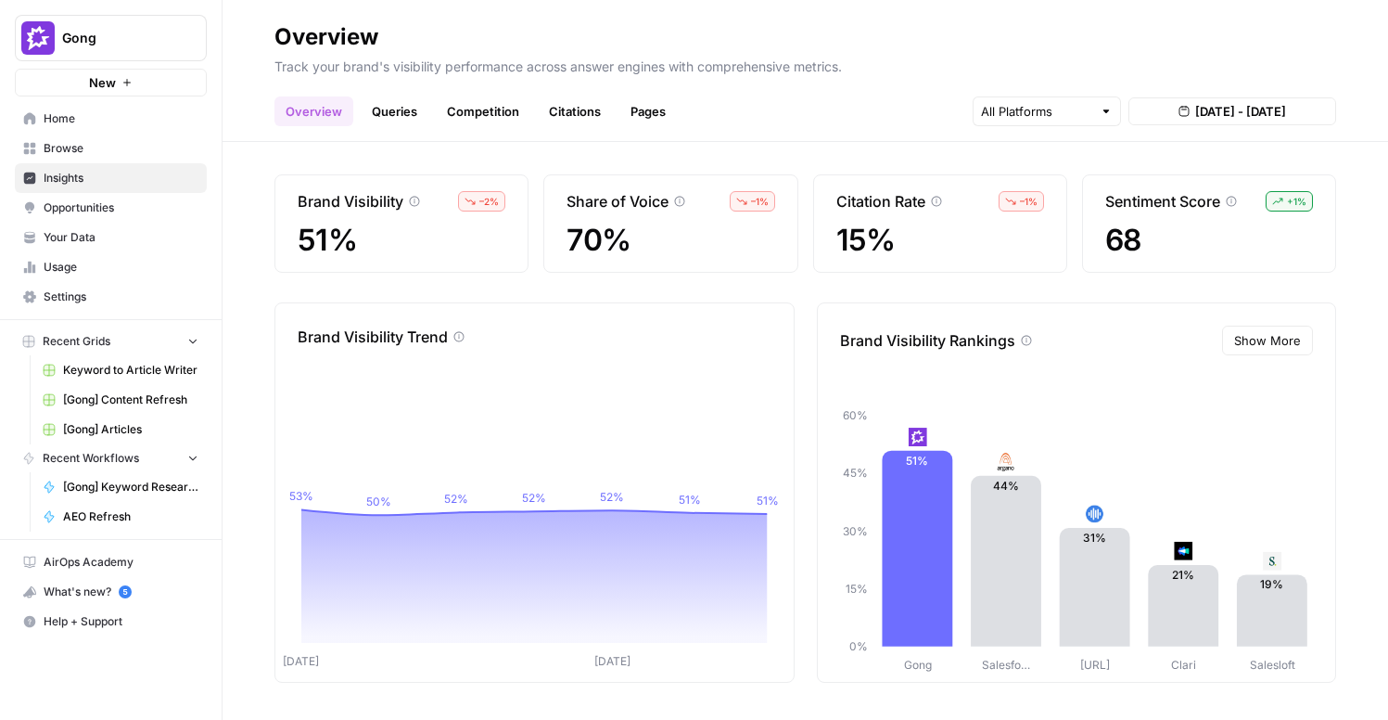
click at [386, 121] on link "Queries" at bounding box center [395, 111] width 68 height 30
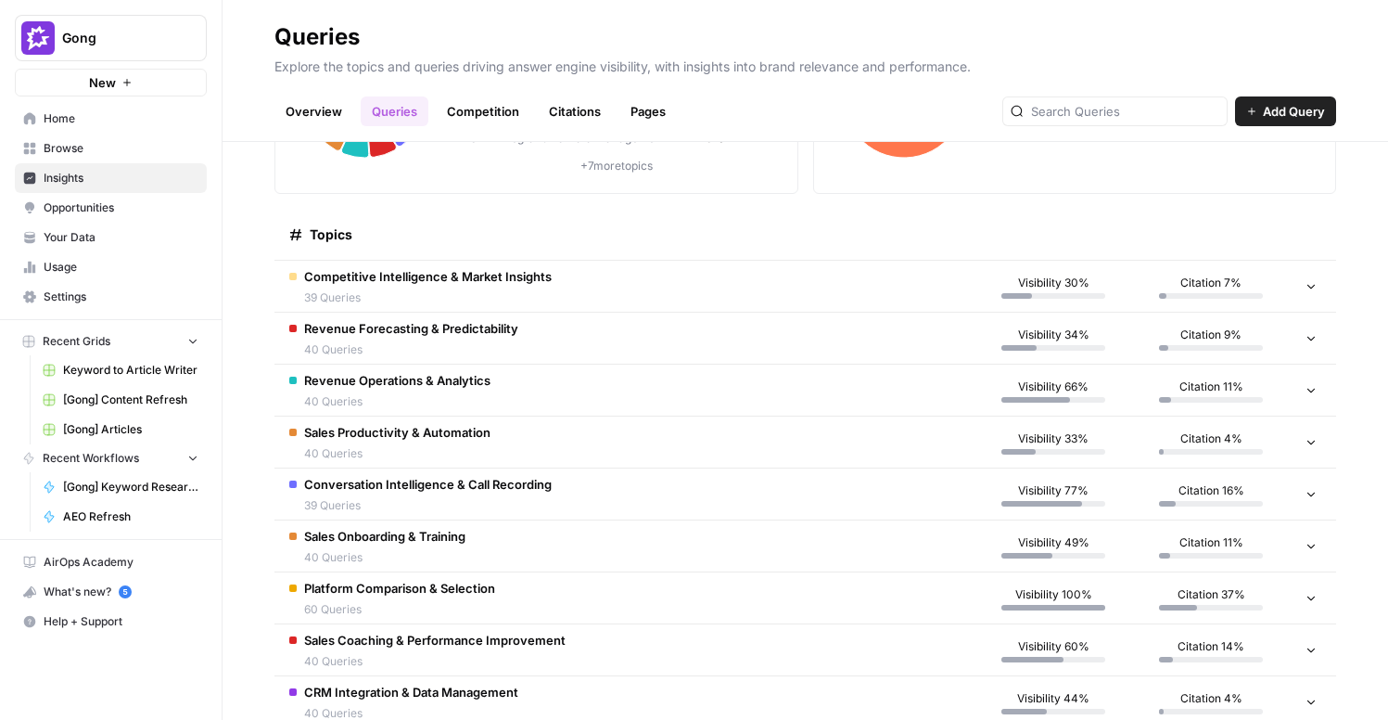
scroll to position [220, 0]
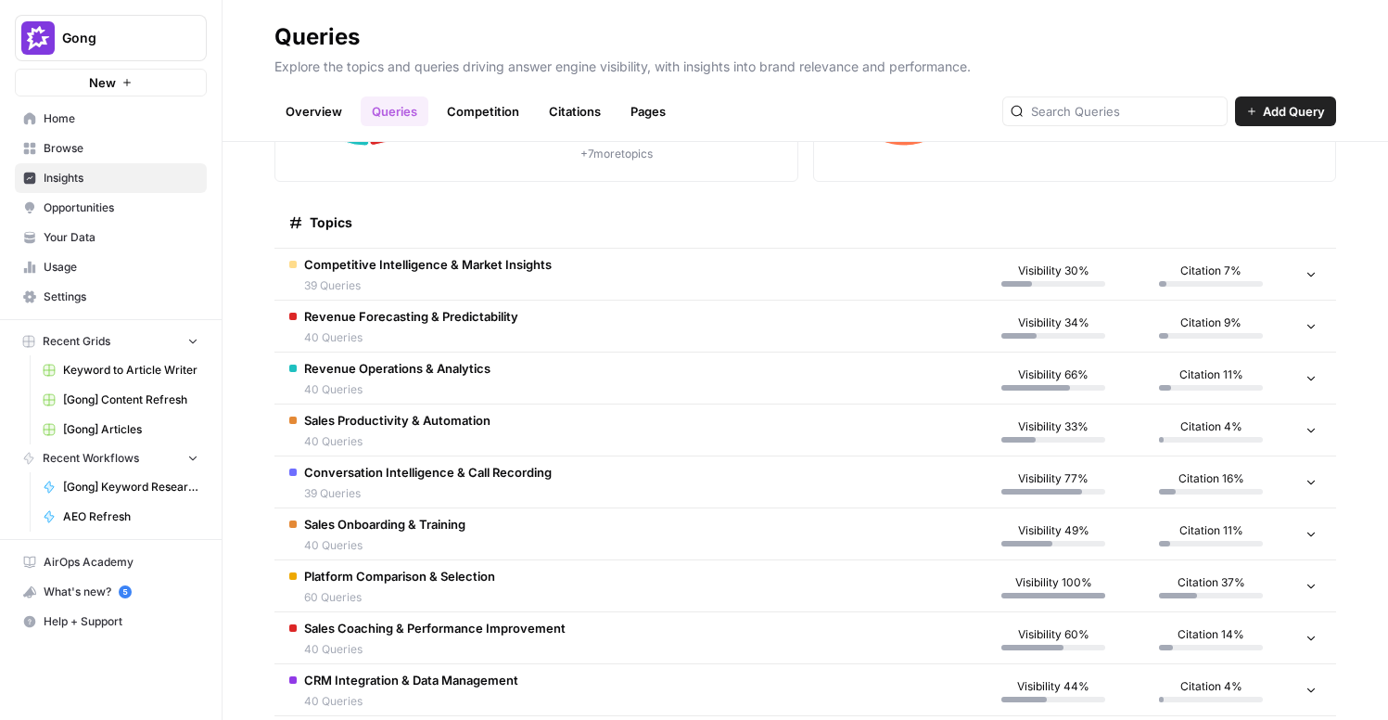
click at [1309, 275] on icon at bounding box center [1311, 273] width 13 height 13
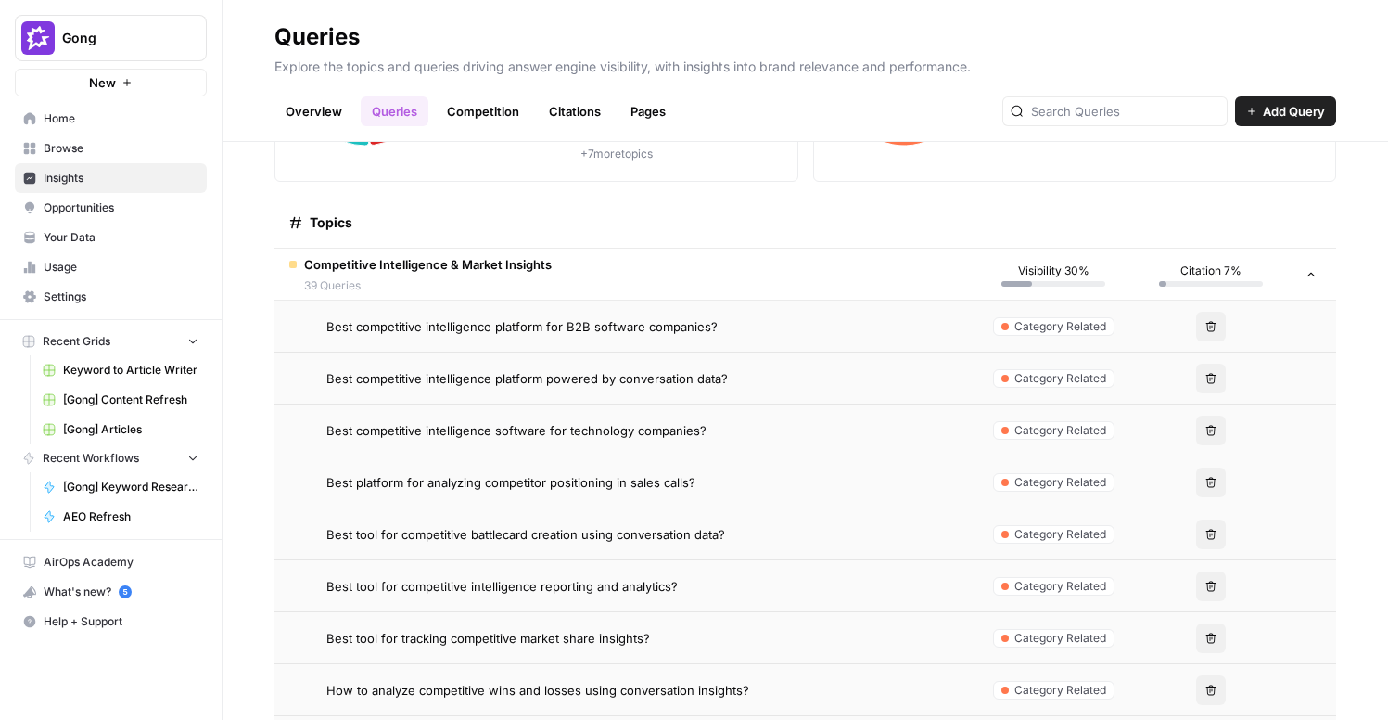
click at [883, 325] on div "Best competitive intelligence platform for B2B software companies?" at bounding box center [642, 326] width 633 height 19
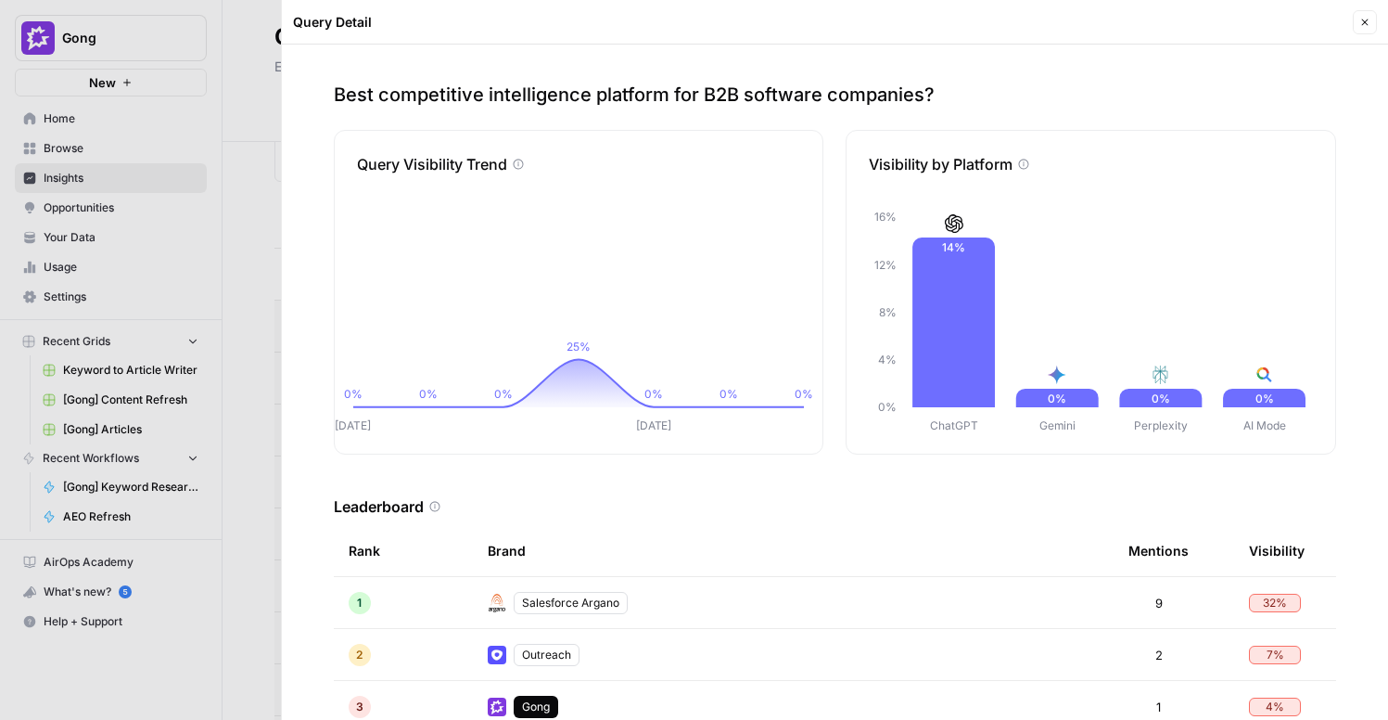
click at [1364, 19] on icon "button" at bounding box center [1364, 22] width 11 height 11
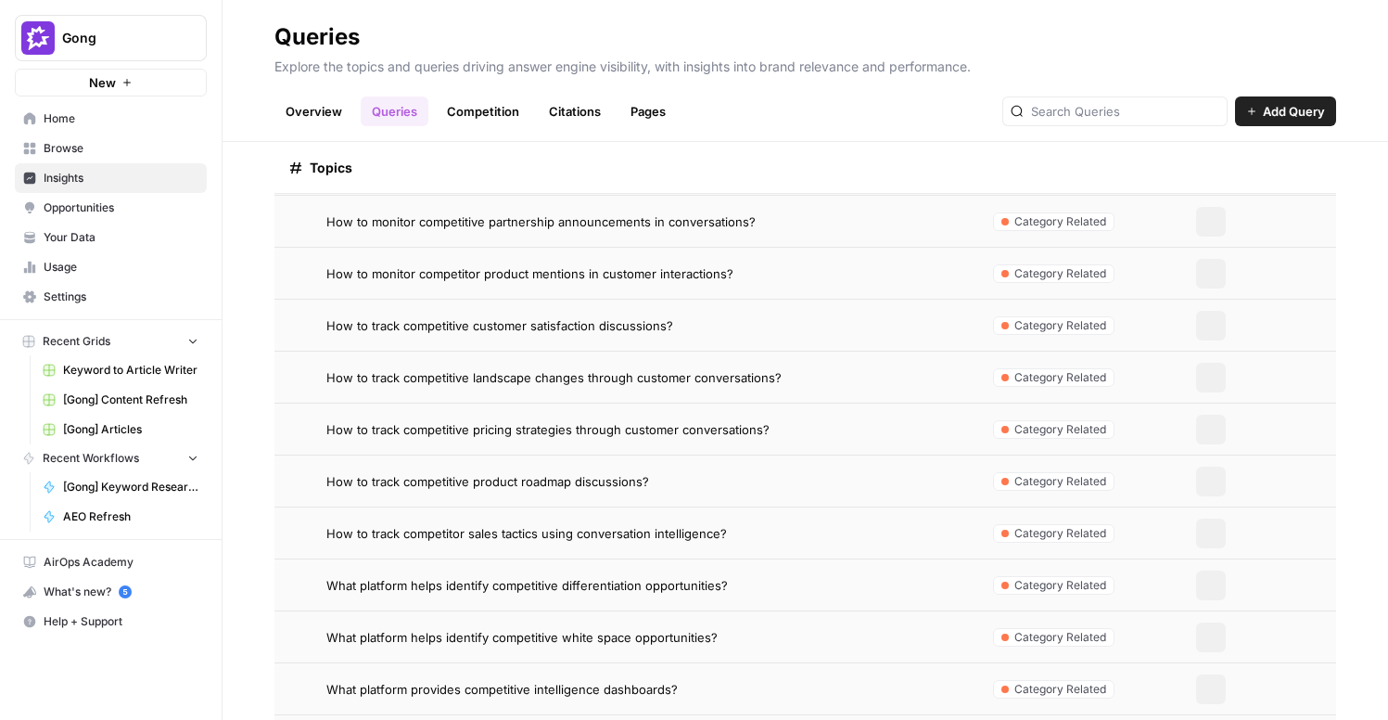
scroll to position [1043, 0]
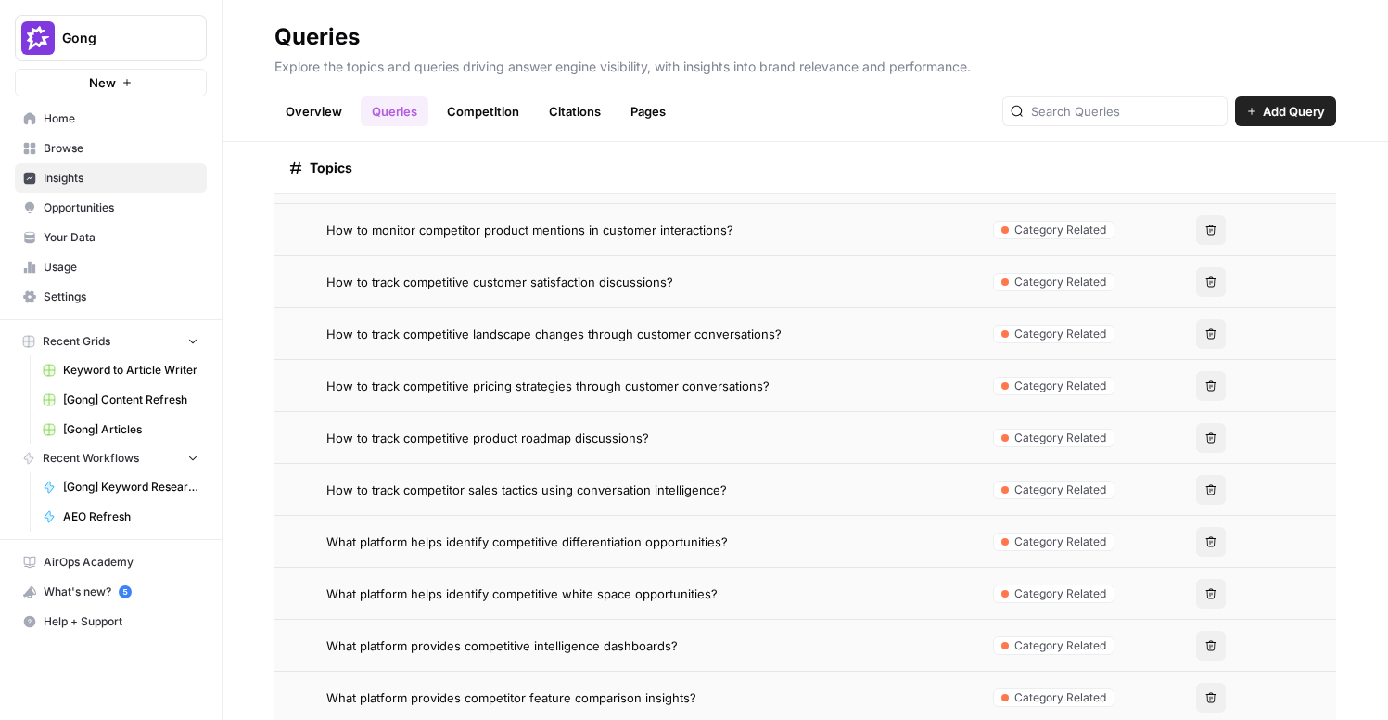
click at [1019, 388] on span "Category Related" at bounding box center [1060, 385] width 92 height 17
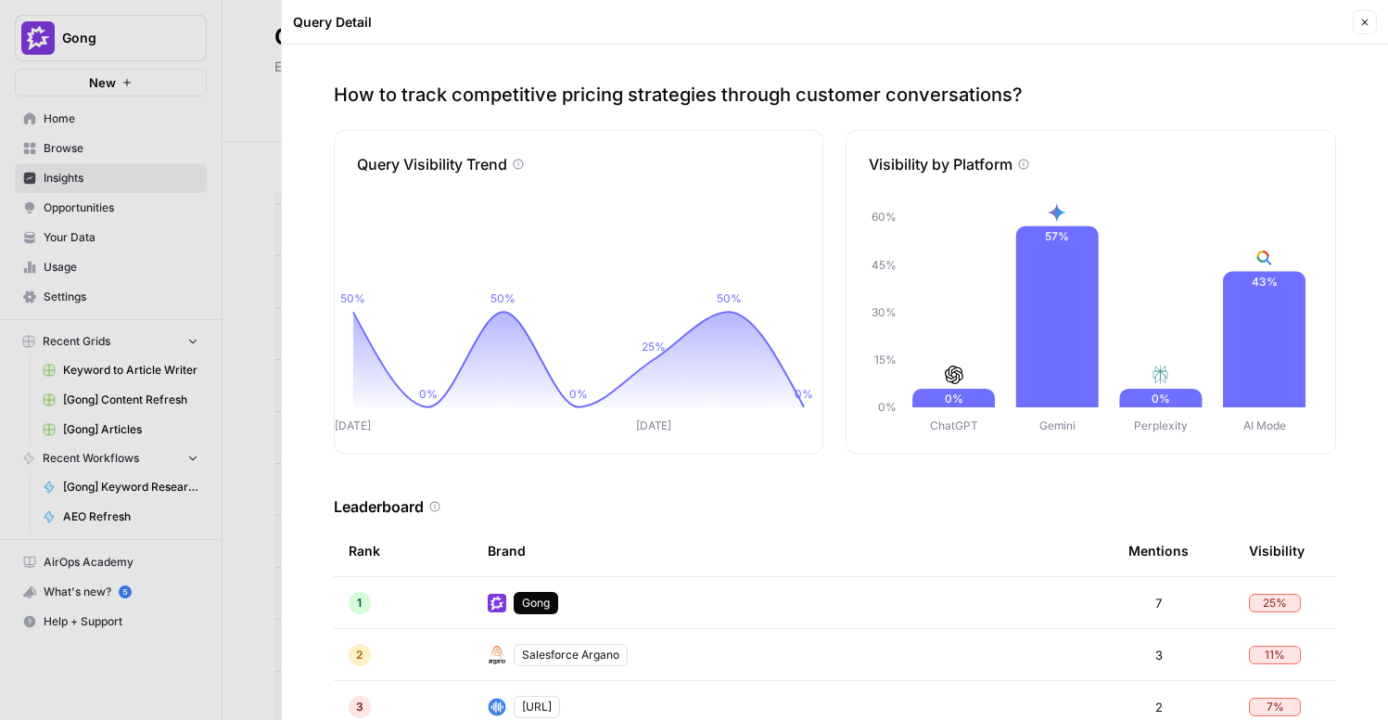
click at [1368, 22] on icon "button" at bounding box center [1364, 22] width 11 height 11
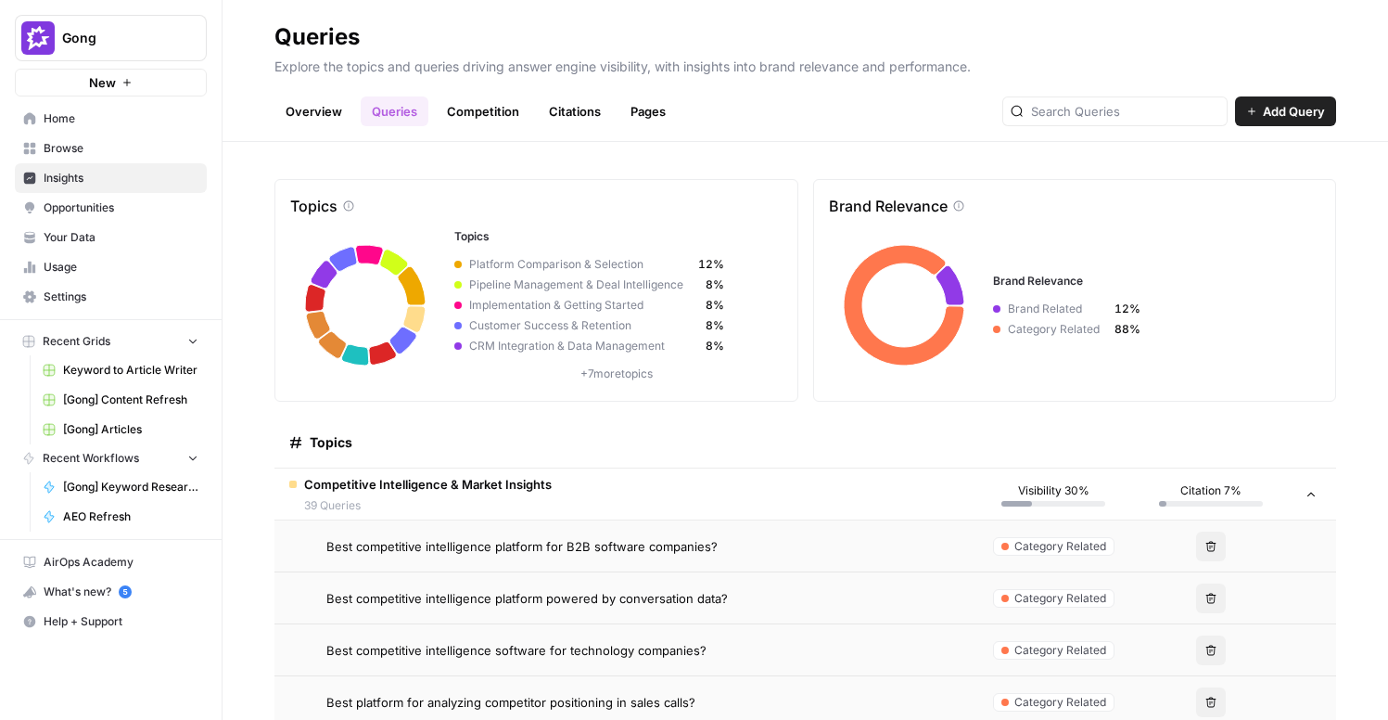
click at [469, 114] on link "Competition" at bounding box center [483, 111] width 95 height 30
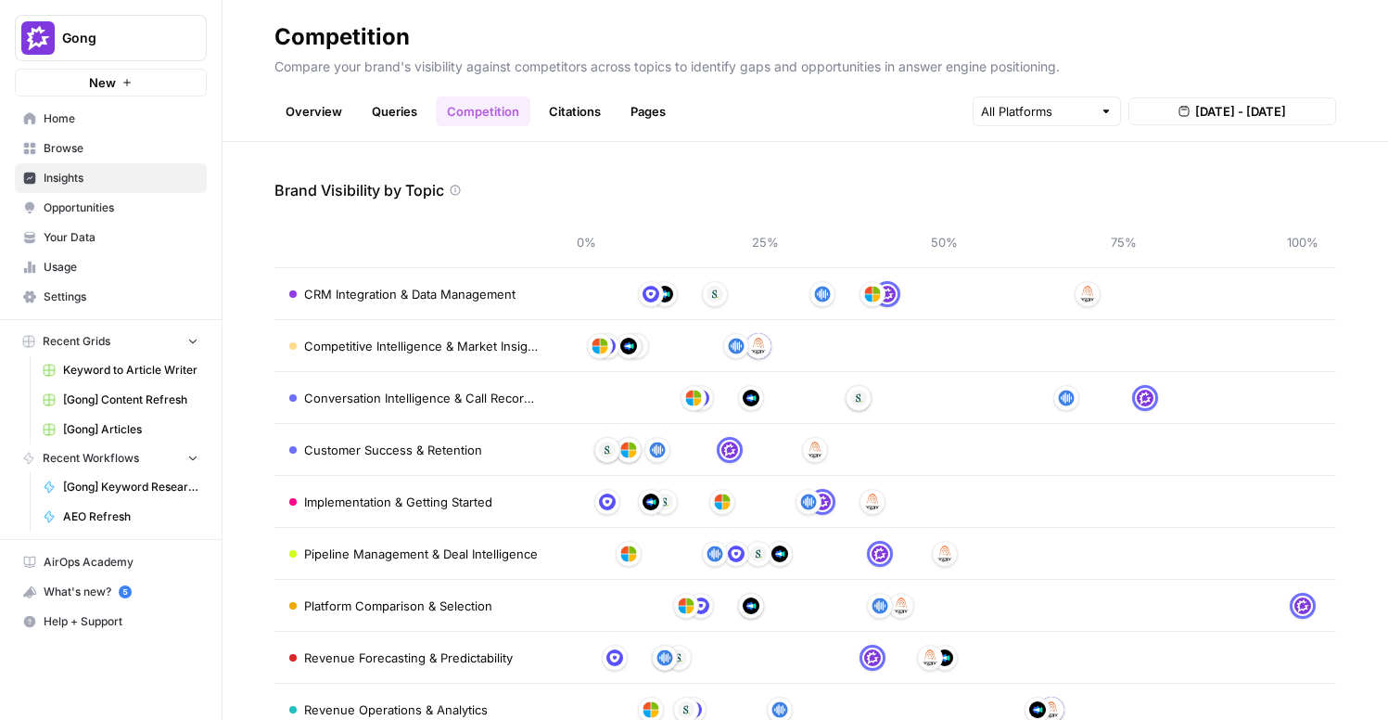
click at [582, 114] on link "Citations" at bounding box center [575, 111] width 74 height 30
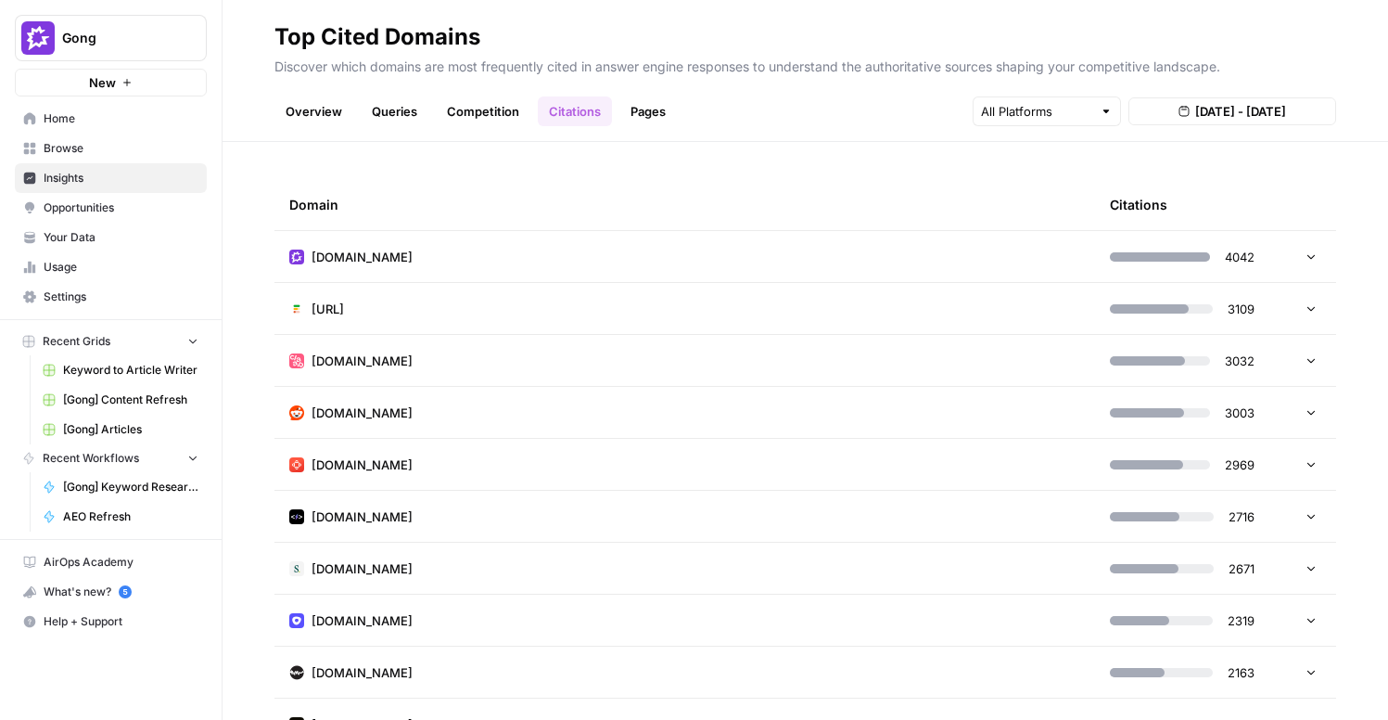
click at [647, 111] on link "Pages" at bounding box center [647, 111] width 57 height 30
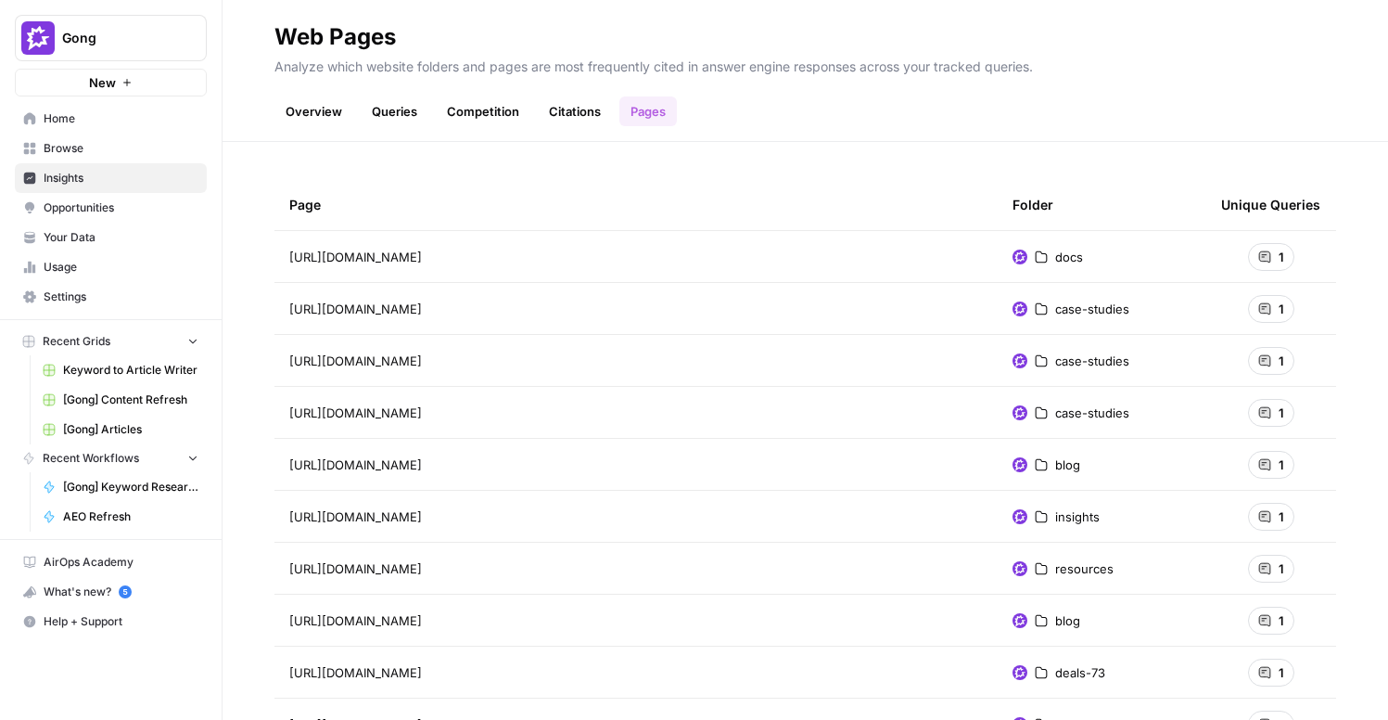
click at [391, 113] on link "Queries" at bounding box center [395, 111] width 68 height 30
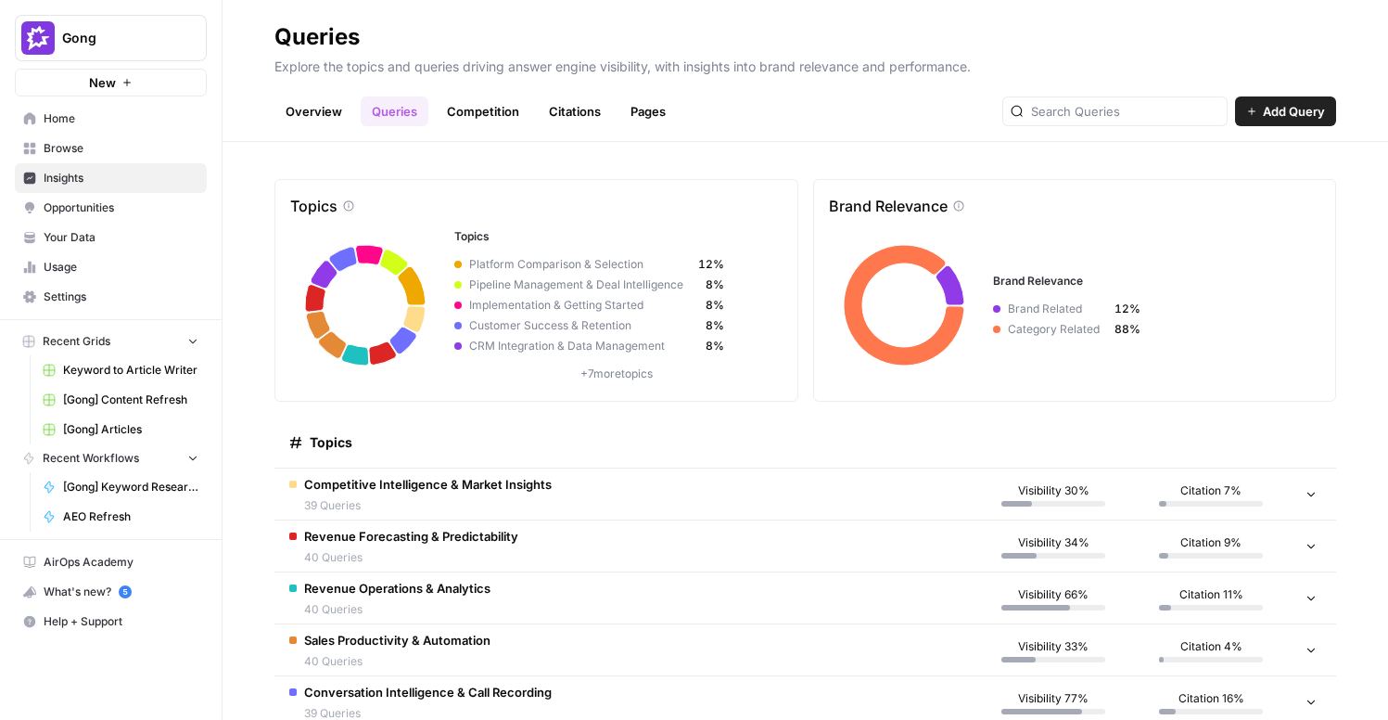
click at [323, 115] on link "Overview" at bounding box center [313, 111] width 79 height 30
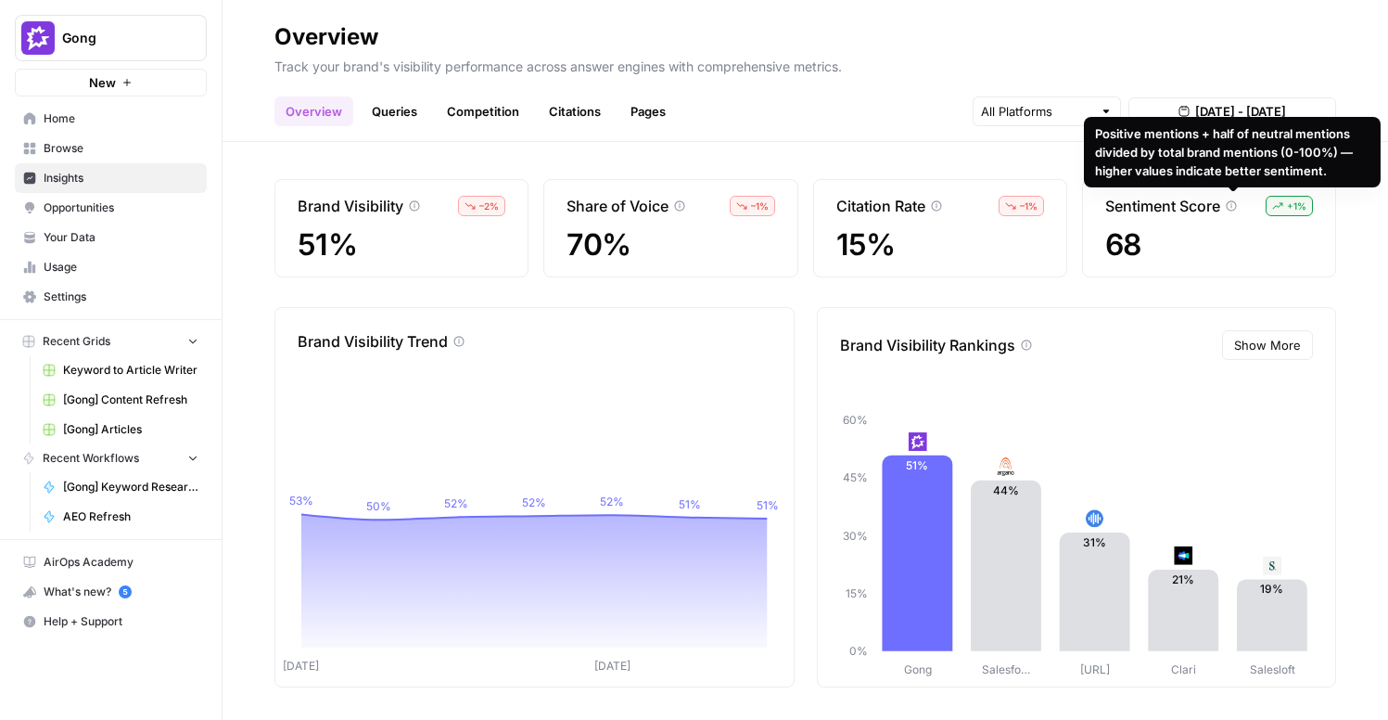
scroll to position [5, 0]
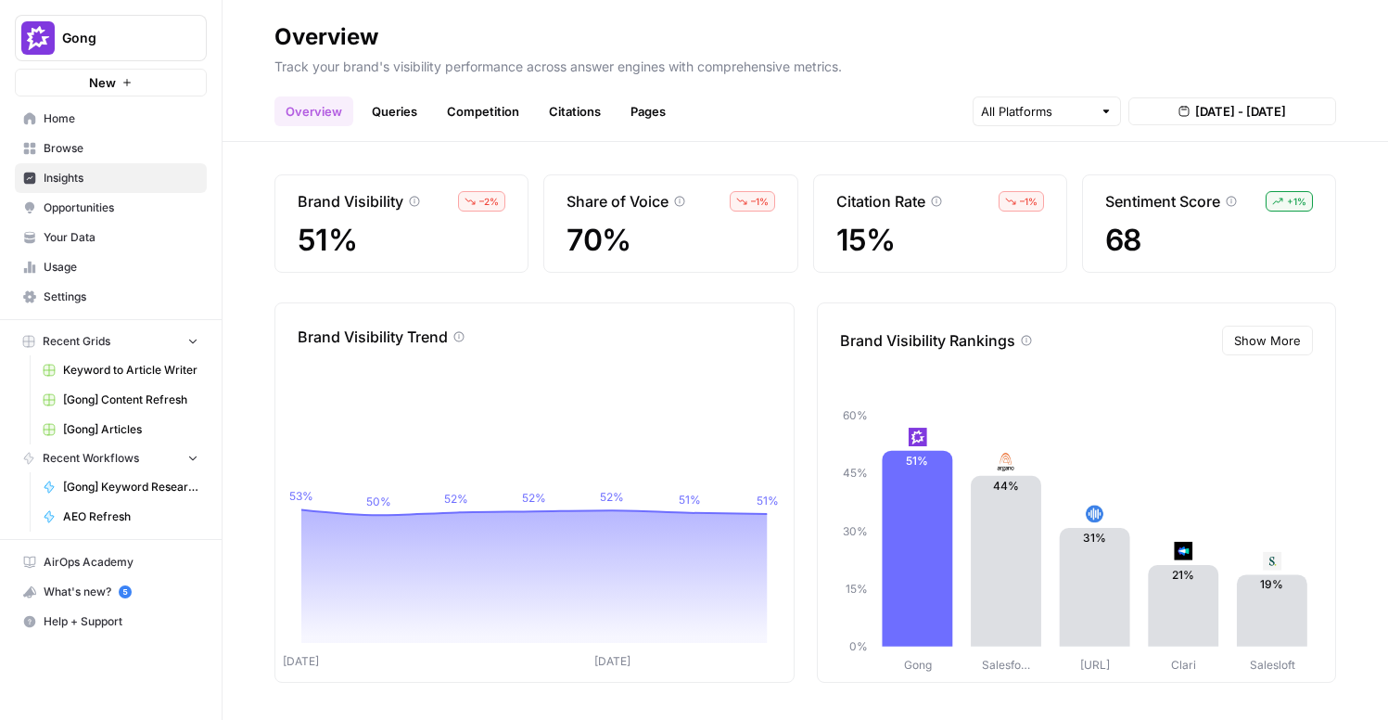
click at [653, 109] on link "Pages" at bounding box center [647, 111] width 57 height 30
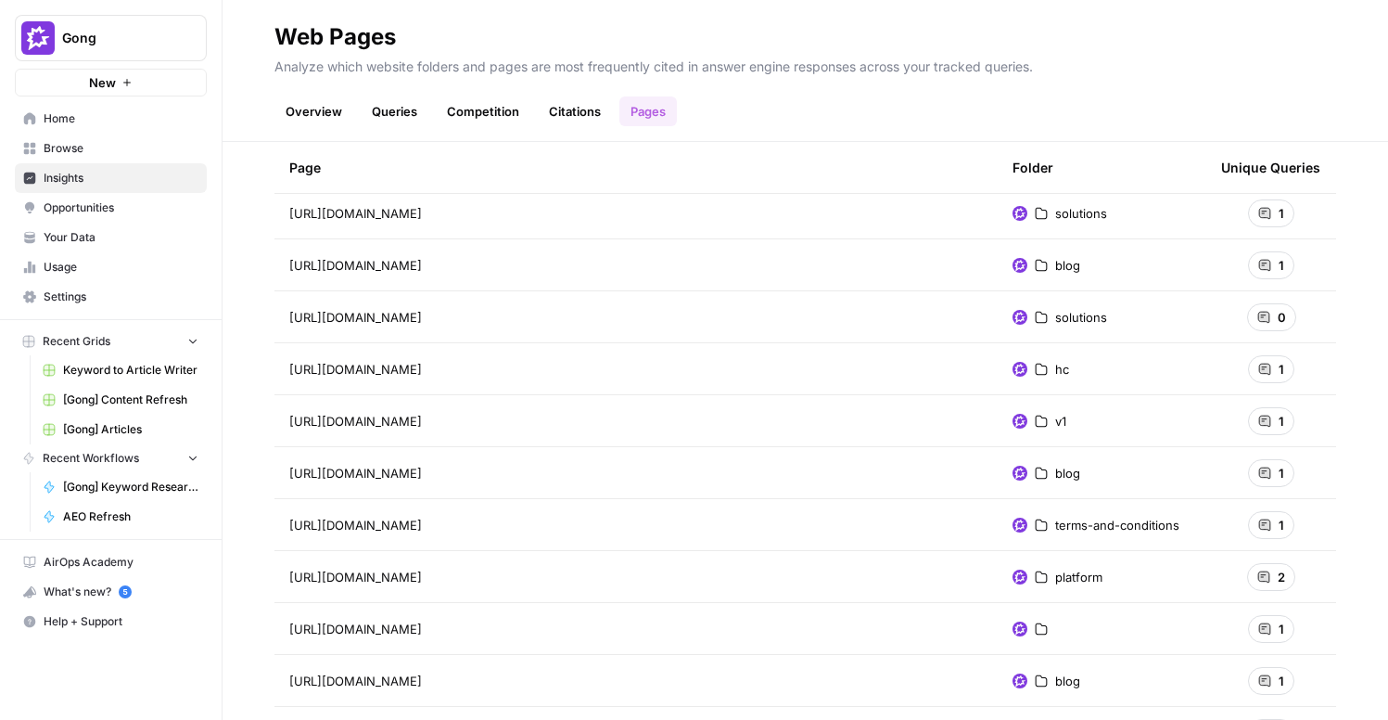
scroll to position [1968, 0]
click at [1273, 577] on div "2" at bounding box center [1271, 574] width 48 height 28
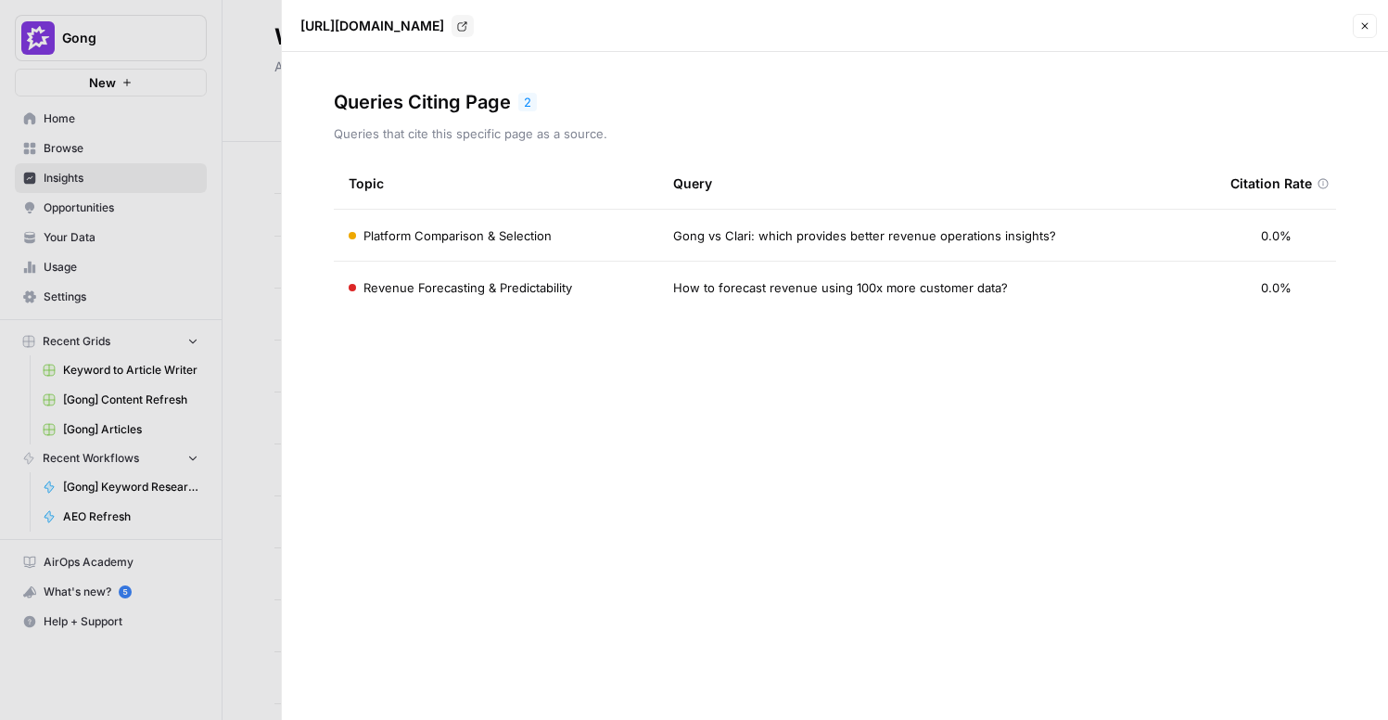
click at [1364, 29] on icon "button" at bounding box center [1364, 25] width 11 height 11
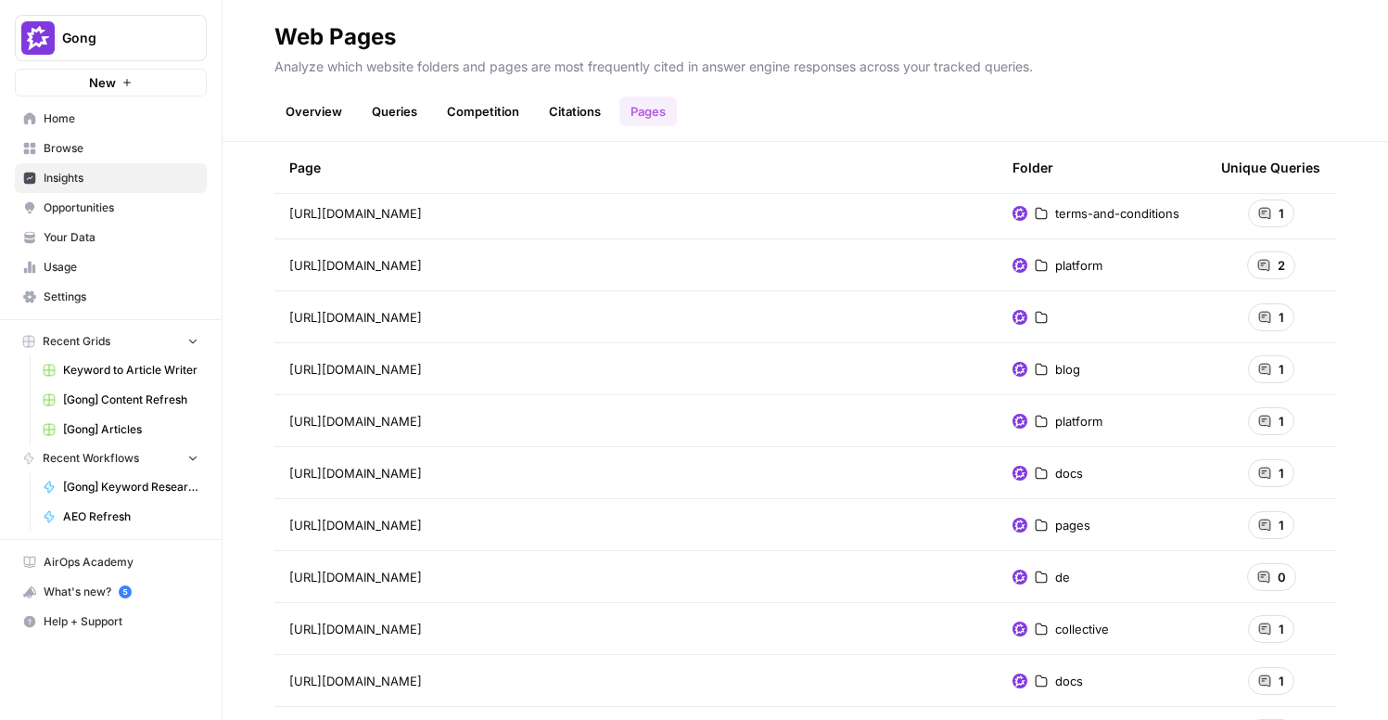
scroll to position [2716, 0]
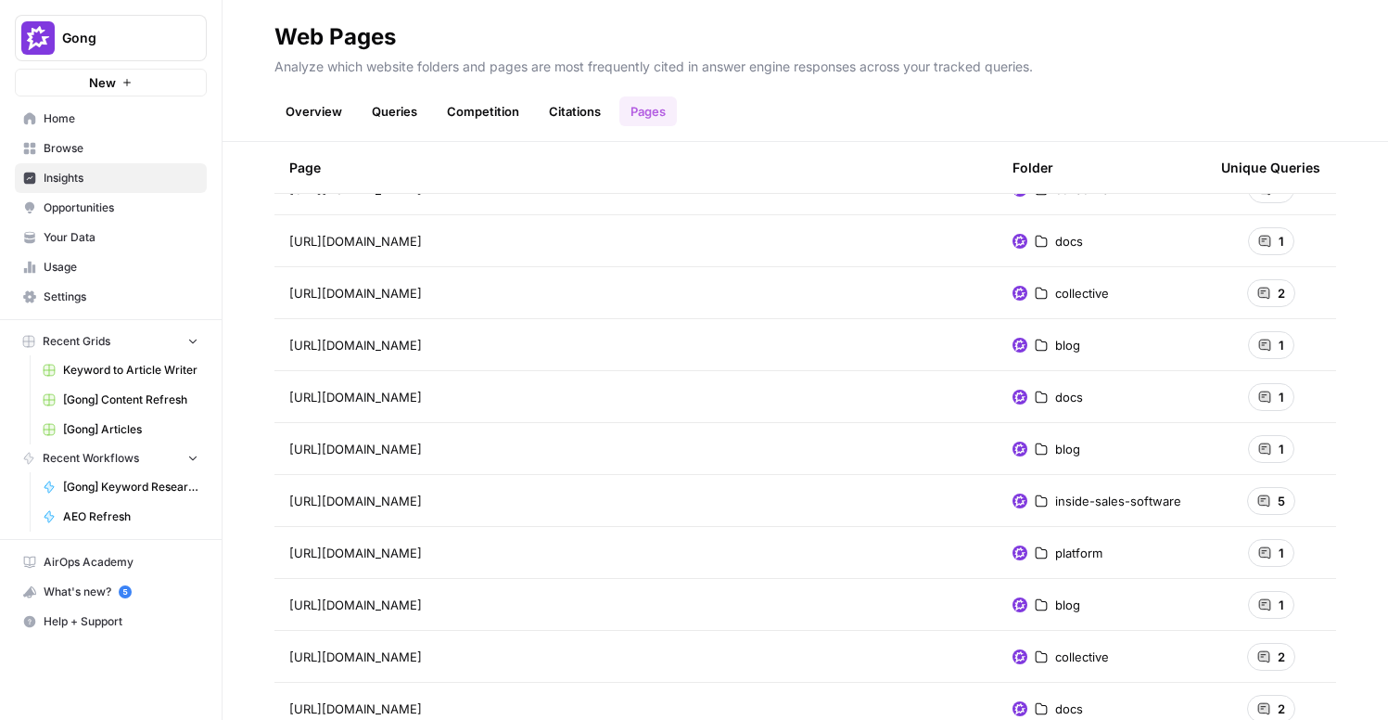
click at [1281, 503] on span "5" at bounding box center [1281, 500] width 7 height 19
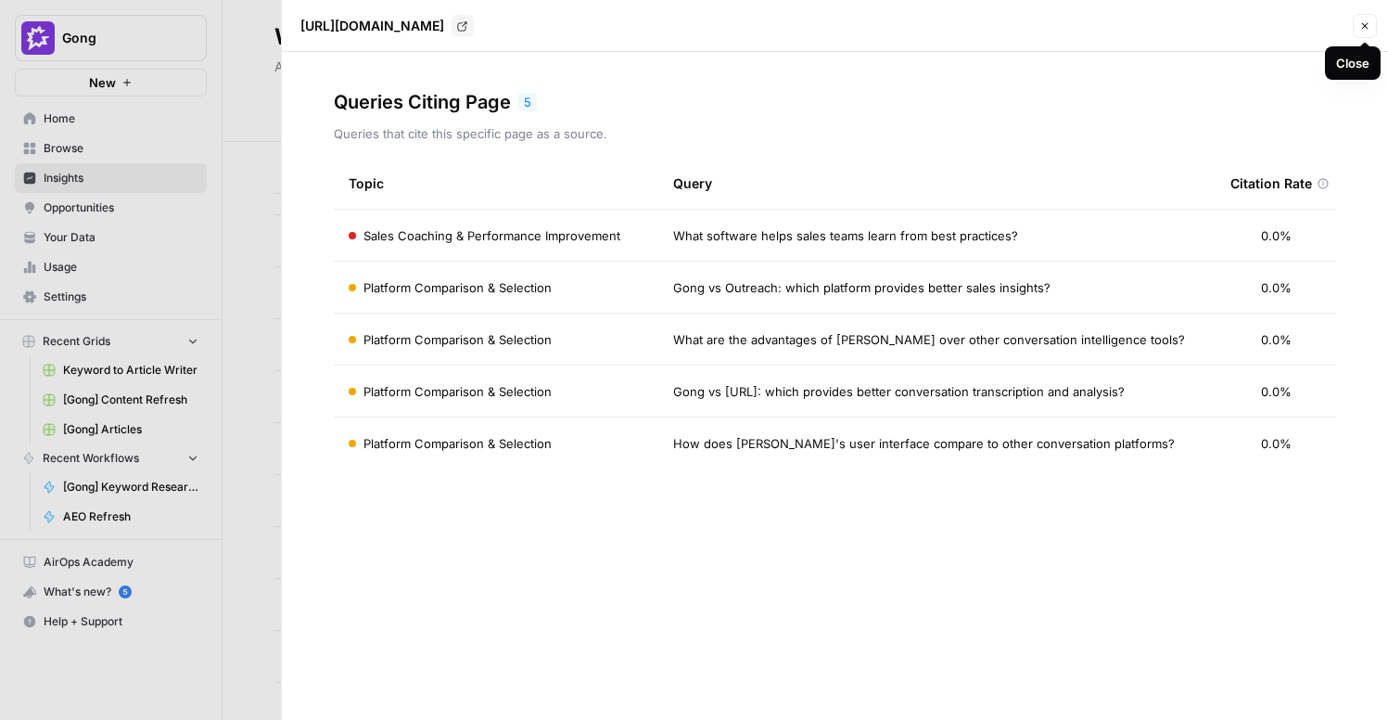
click at [1367, 28] on icon "button" at bounding box center [1365, 26] width 6 height 6
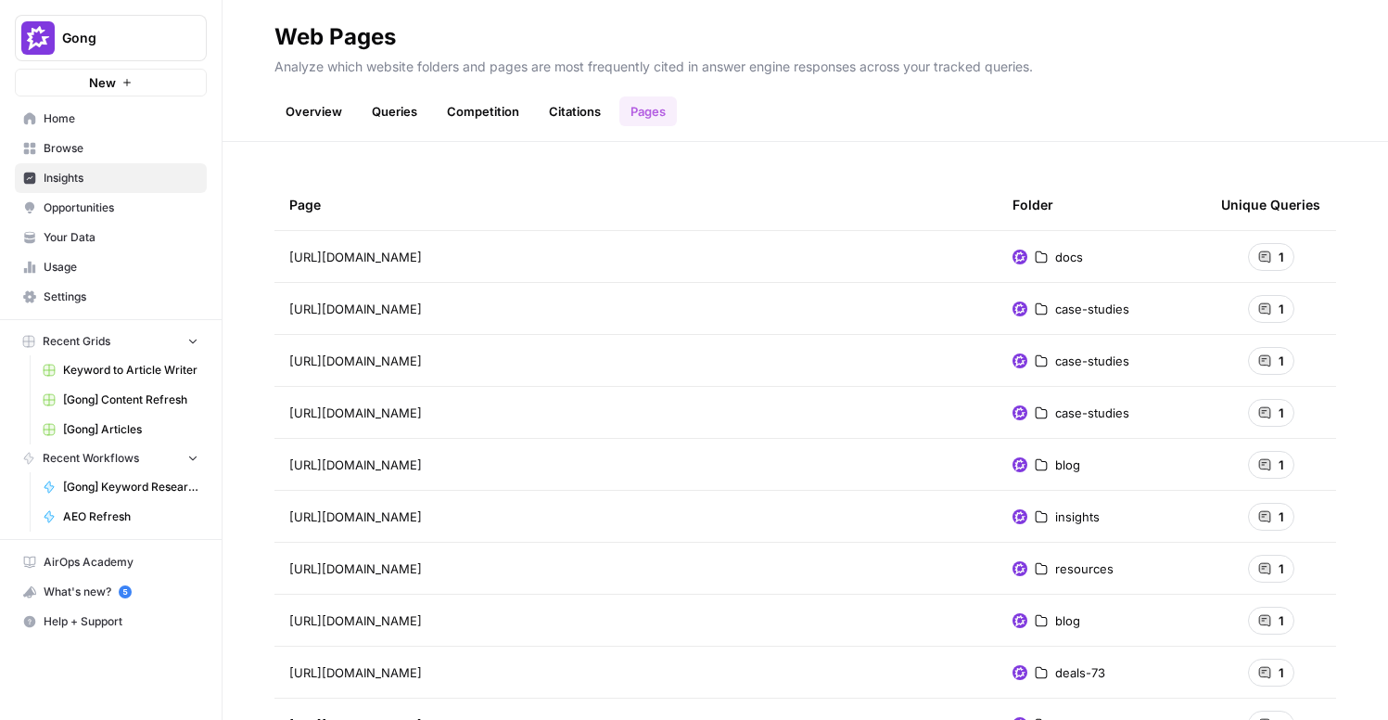
click at [571, 113] on link "Citations" at bounding box center [575, 111] width 74 height 30
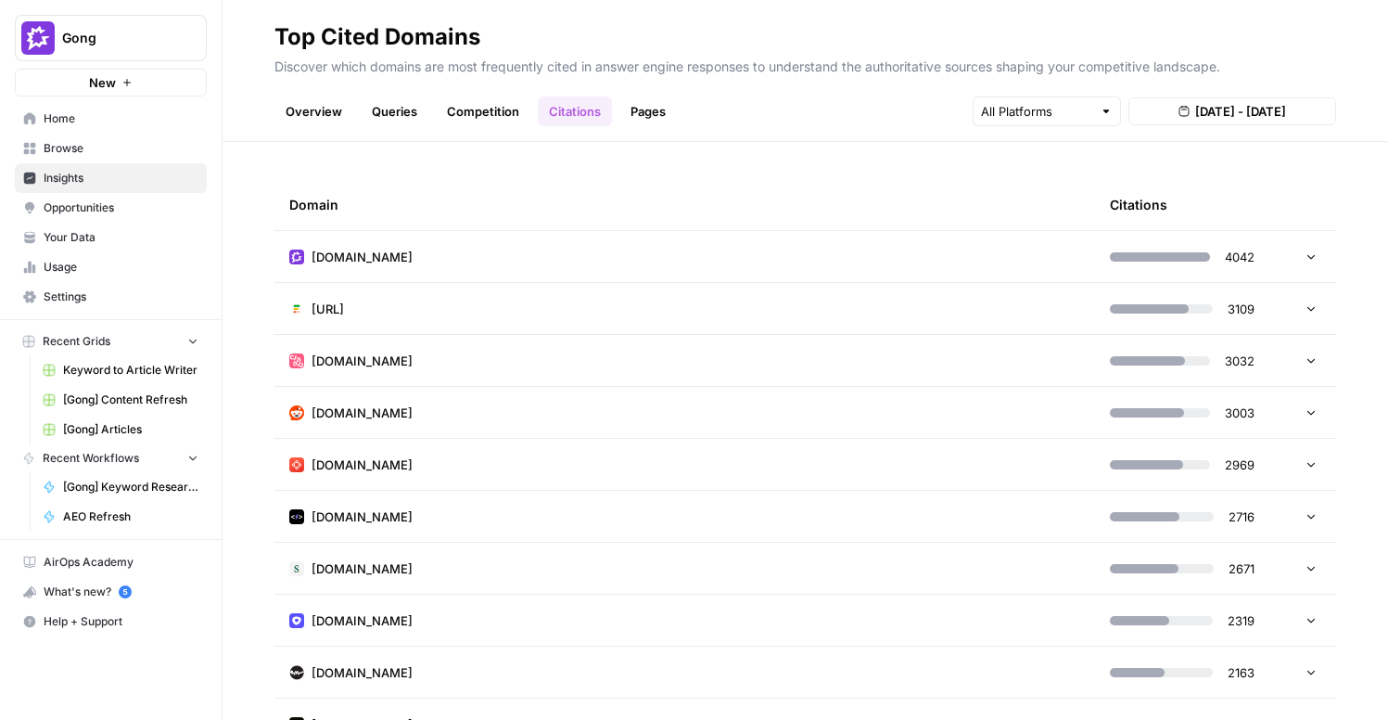
click at [480, 114] on link "Competition" at bounding box center [483, 111] width 95 height 30
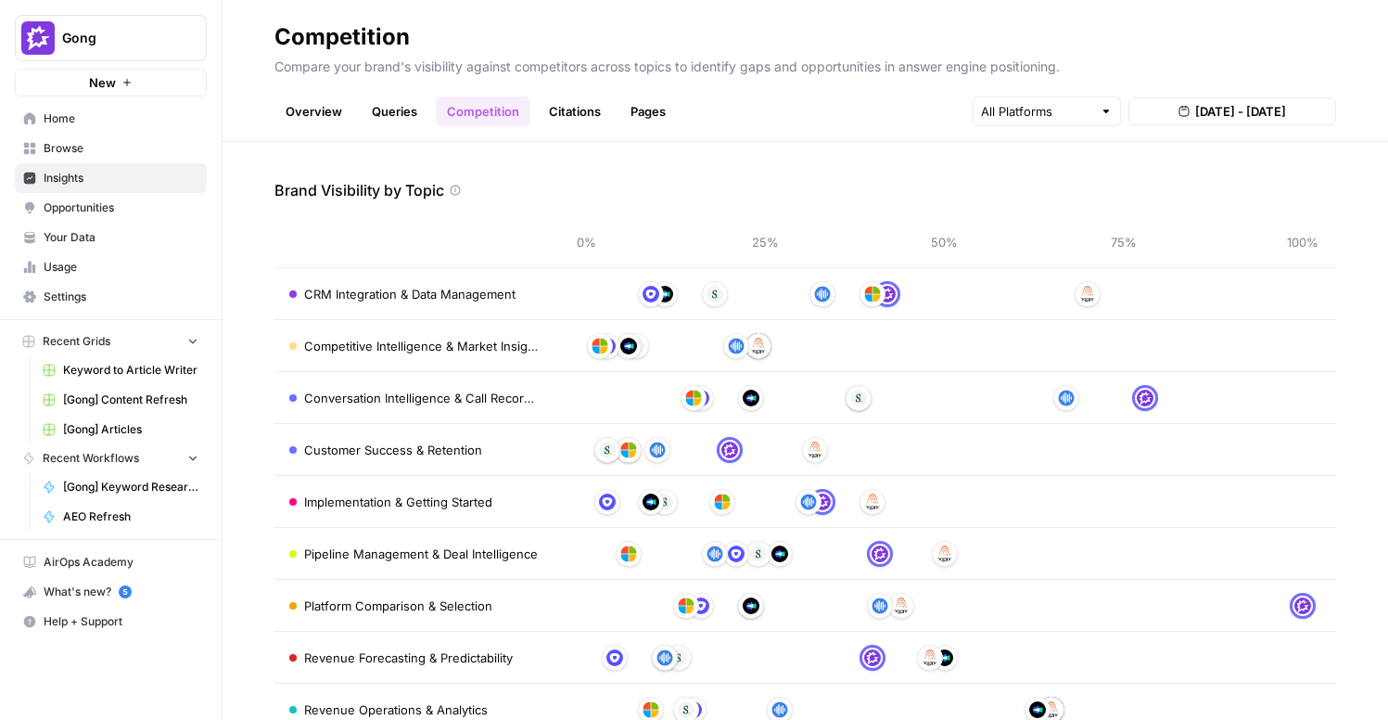
click at [375, 112] on link "Queries" at bounding box center [395, 111] width 68 height 30
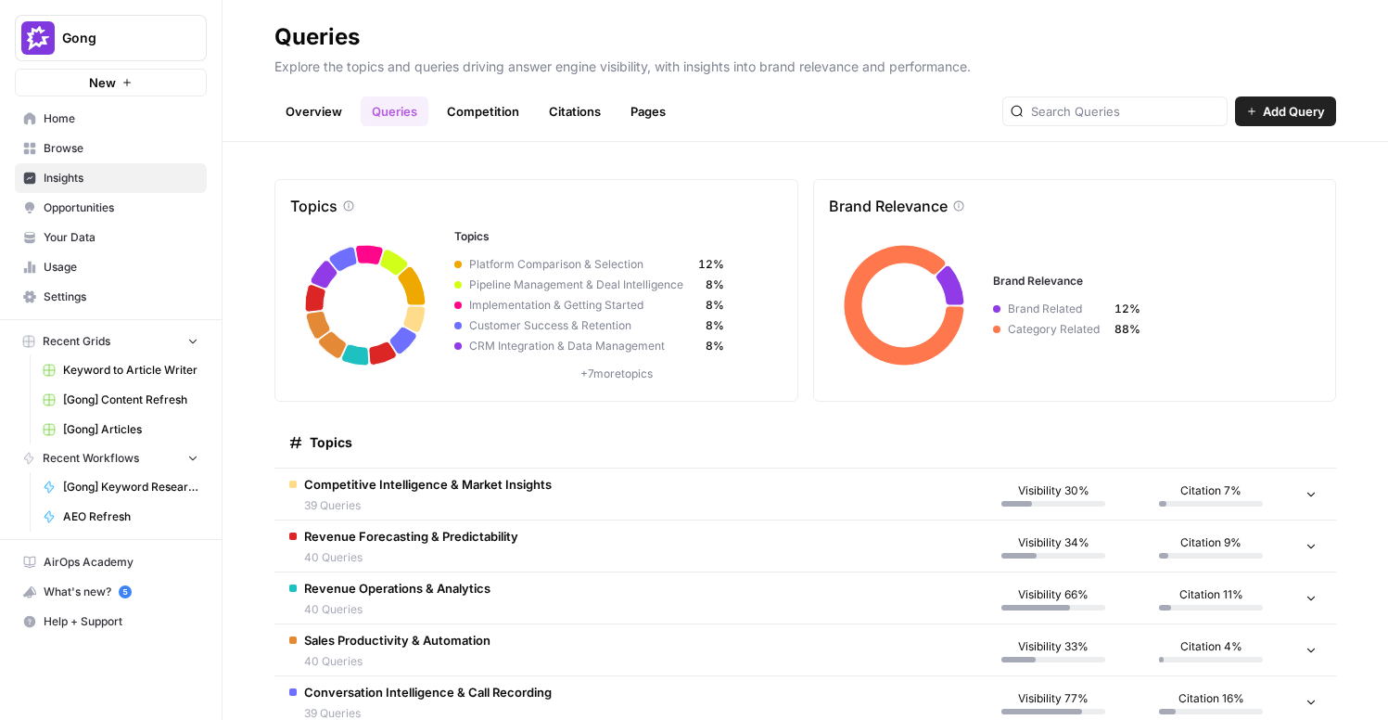
click at [554, 108] on link "Citations" at bounding box center [575, 111] width 74 height 30
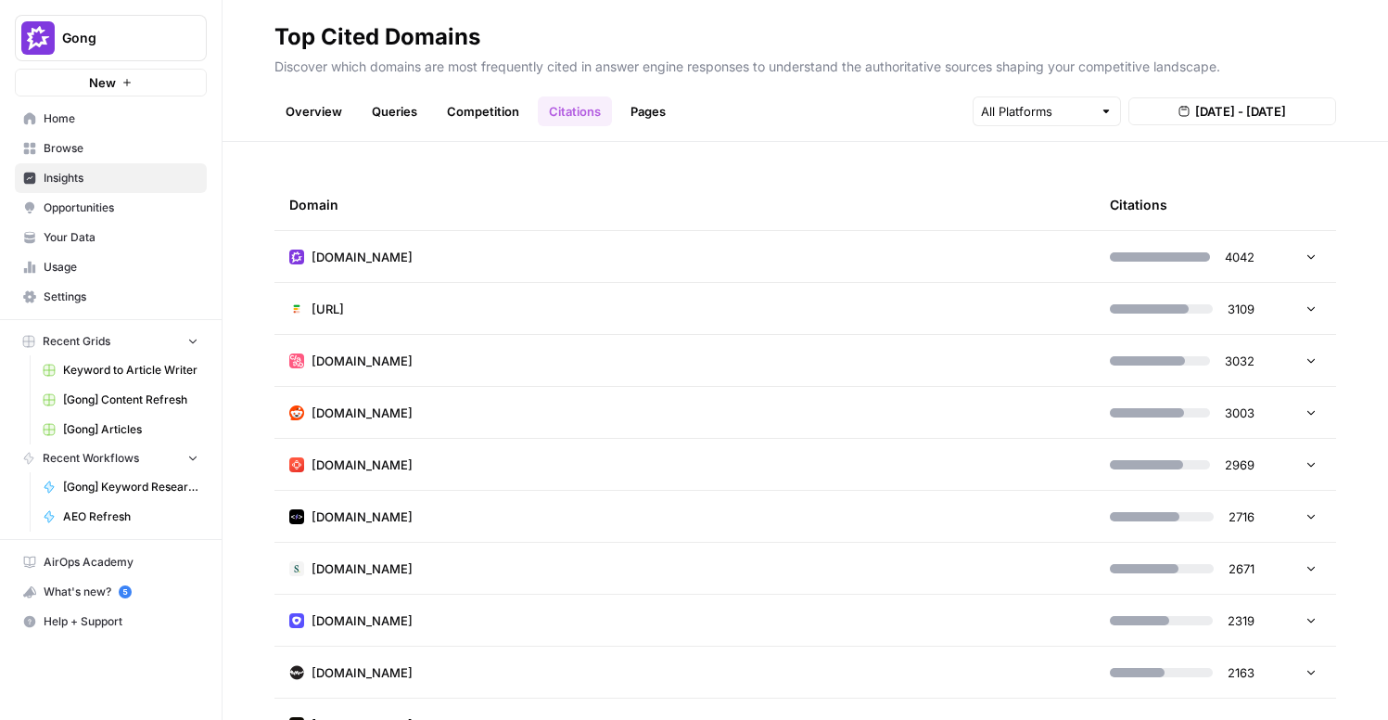
click at [409, 108] on link "Queries" at bounding box center [395, 111] width 68 height 30
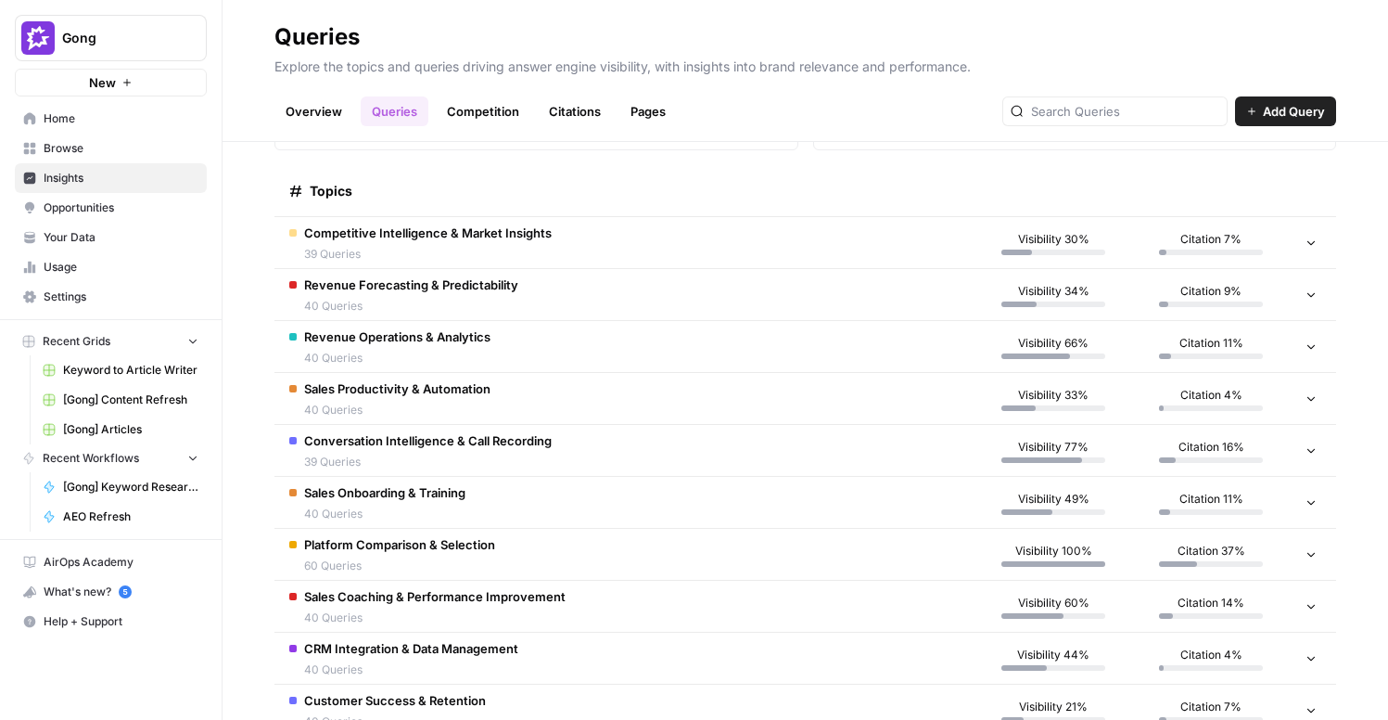
scroll to position [274, 0]
